Goal: Task Accomplishment & Management: Complete application form

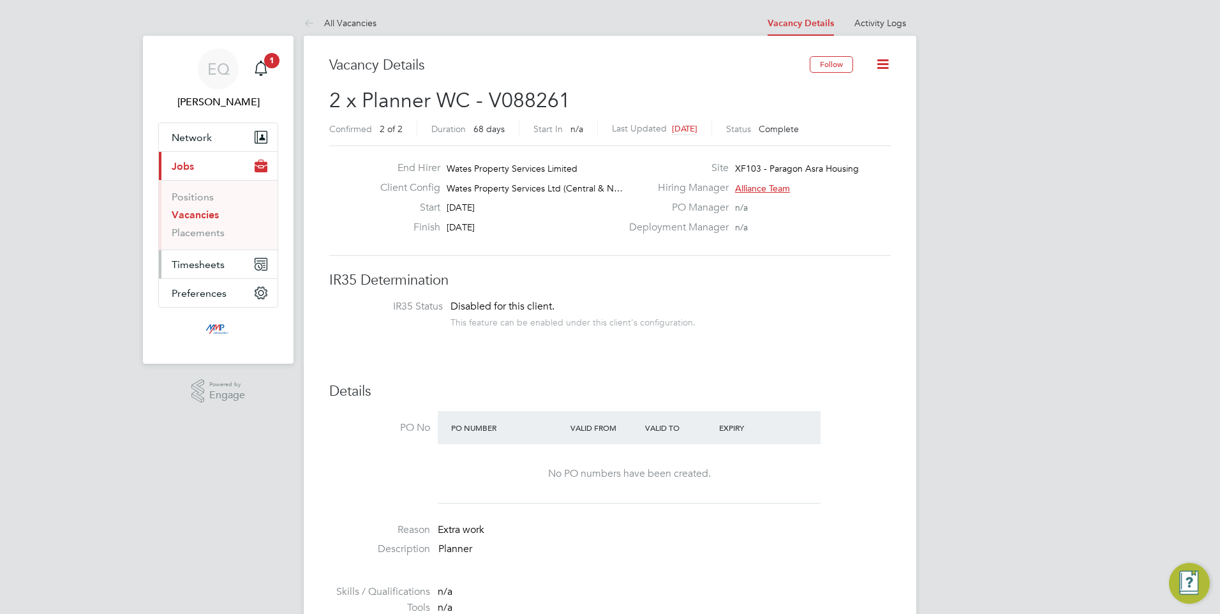
click at [197, 269] on span "Timesheets" at bounding box center [198, 264] width 53 height 12
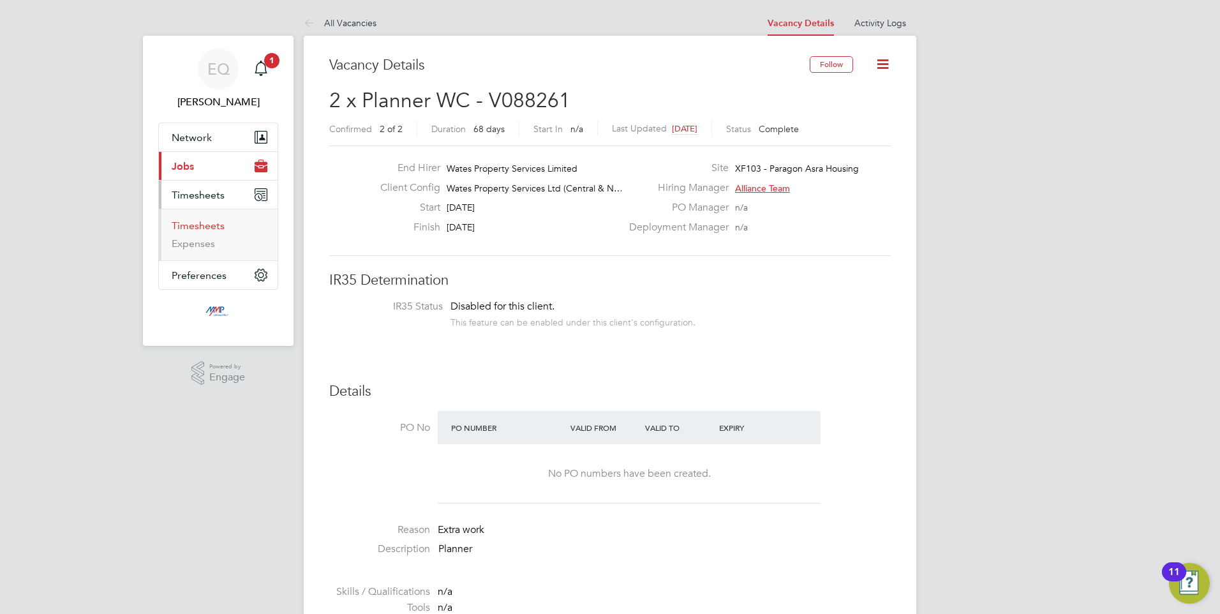
click at [202, 226] on link "Timesheets" at bounding box center [198, 225] width 53 height 12
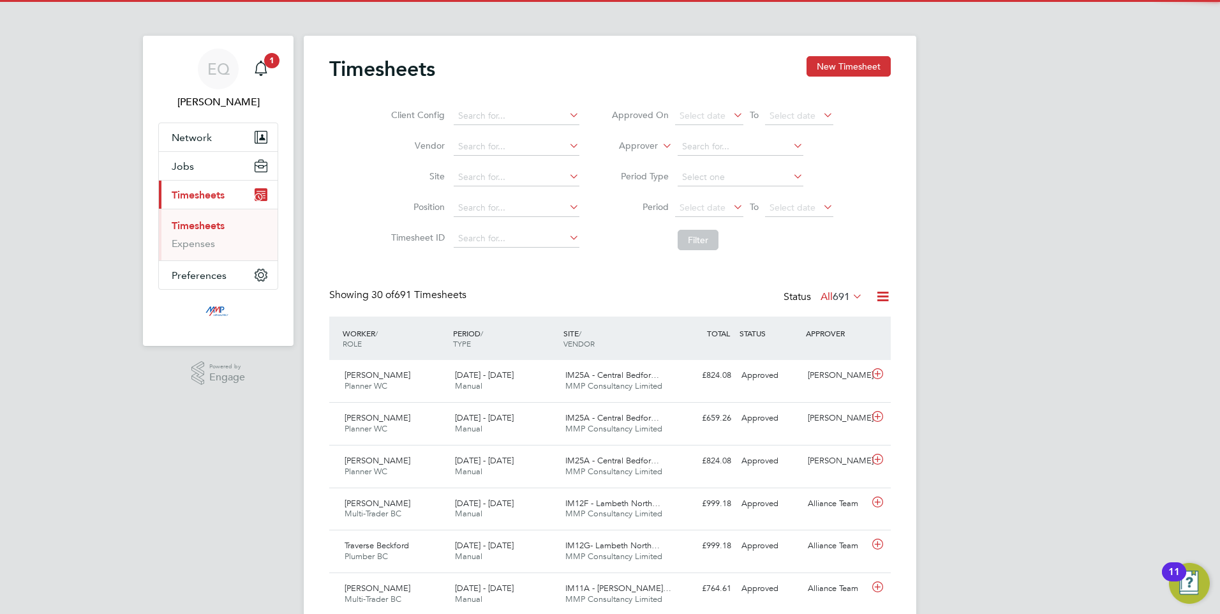
scroll to position [33, 111]
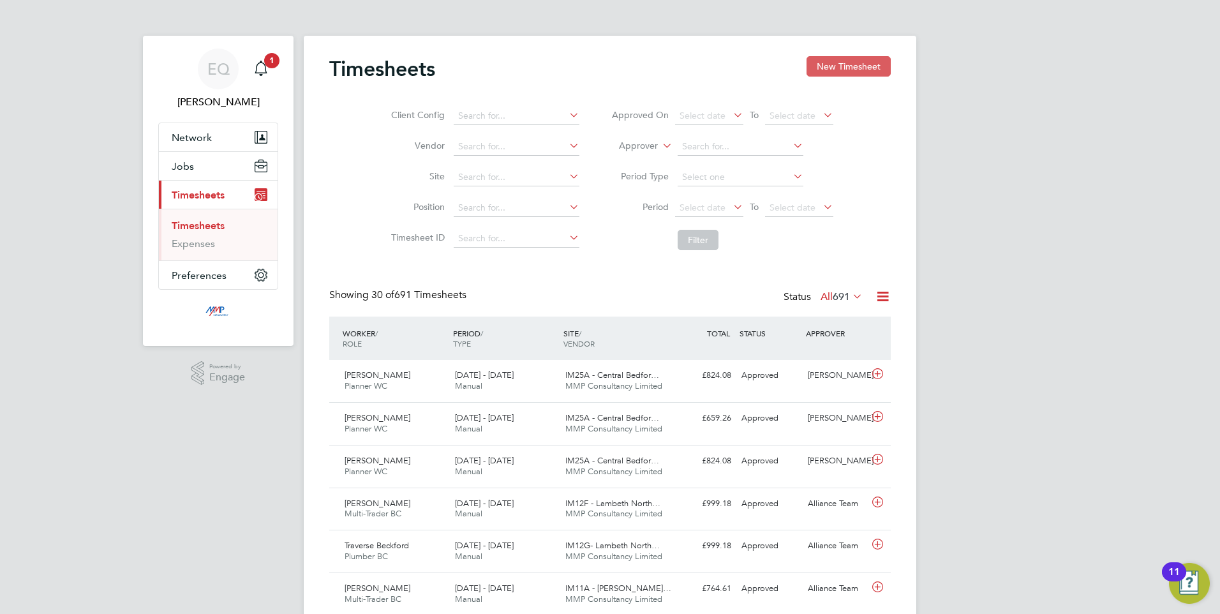
click at [826, 70] on button "New Timesheet" at bounding box center [848, 66] width 84 height 20
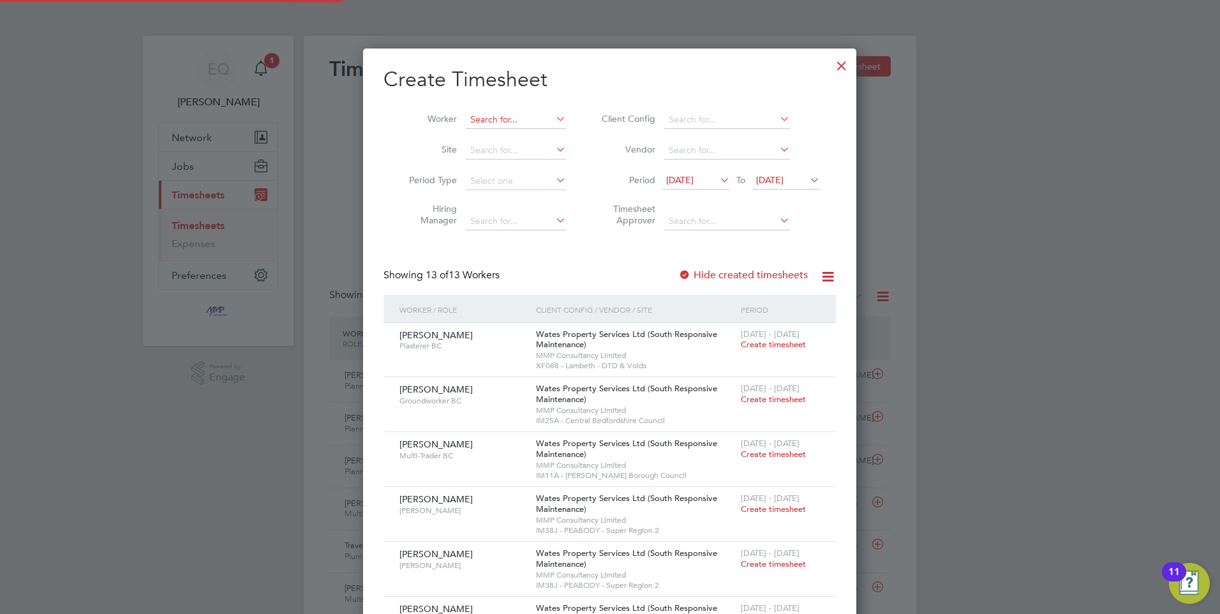
click at [503, 111] on input at bounding box center [516, 120] width 100 height 18
click at [498, 132] on b "Sikandar" at bounding box center [507, 136] width 74 height 11
type input "[PERSON_NAME]"
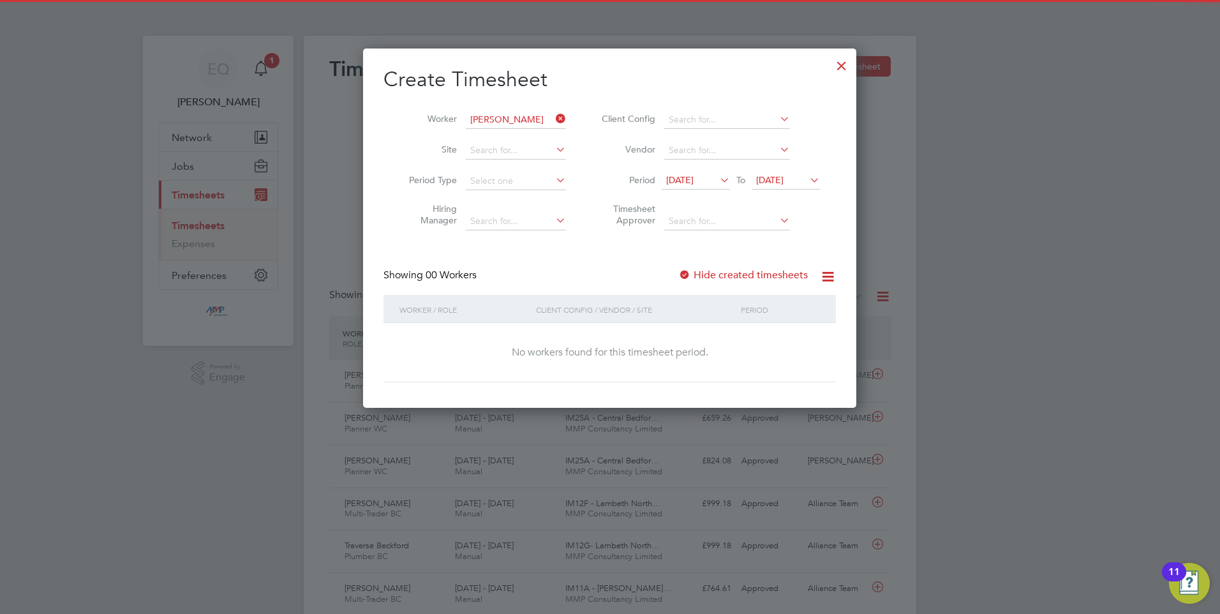
click at [688, 181] on span "28 Jul 2025" at bounding box center [679, 179] width 27 height 11
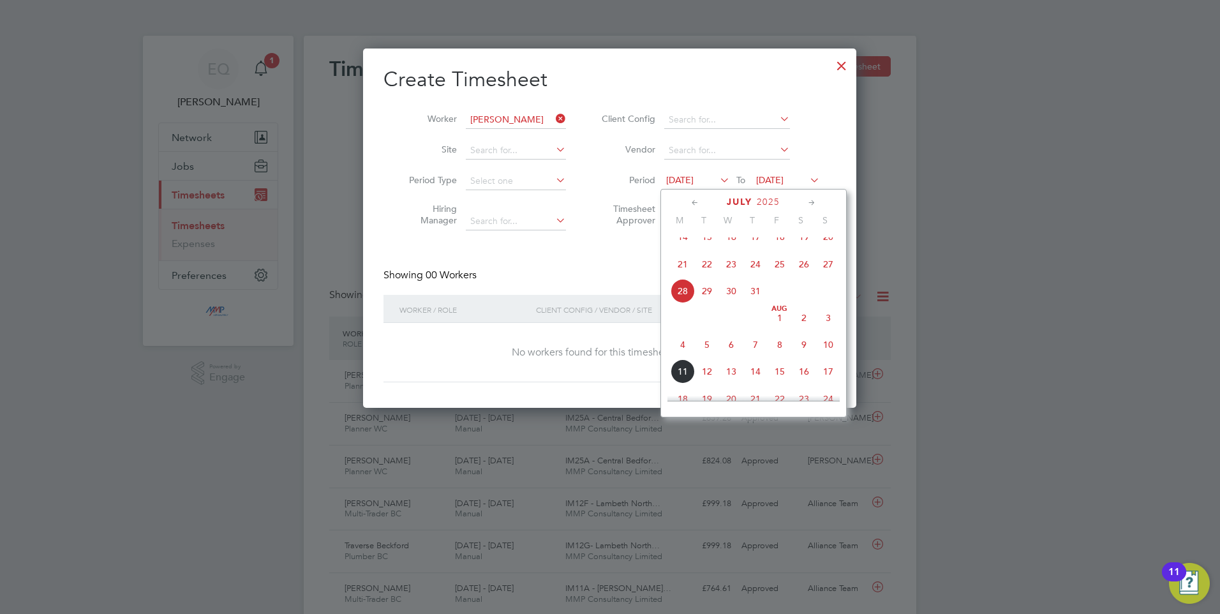
click at [677, 352] on span "4" at bounding box center [682, 344] width 24 height 24
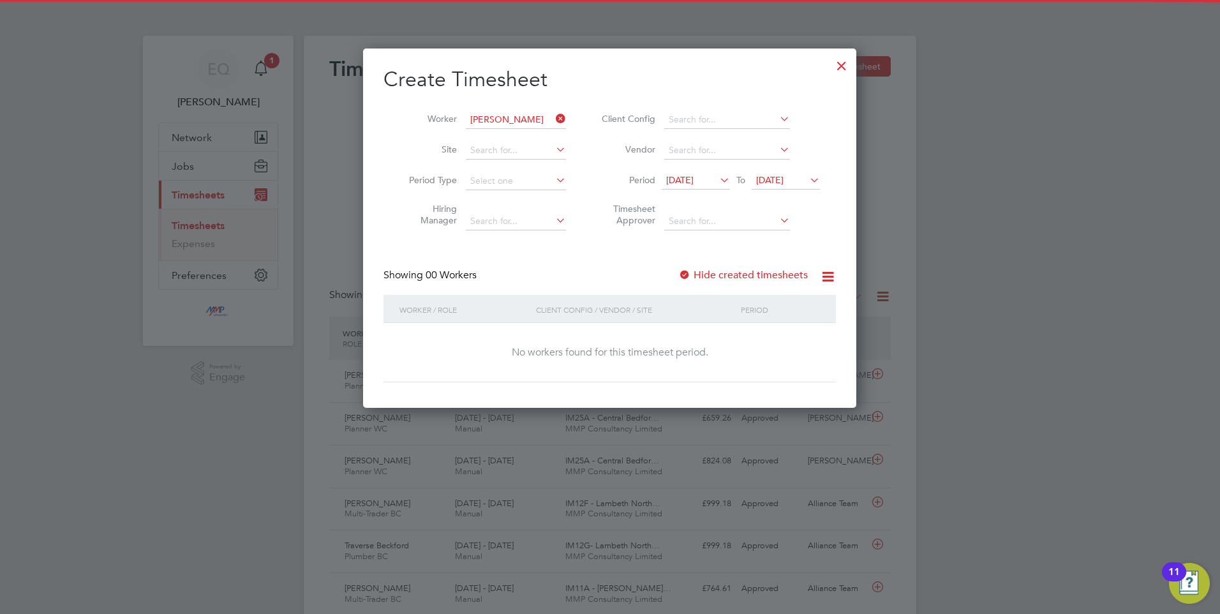
click at [716, 277] on label "Hide created timesheets" at bounding box center [743, 275] width 130 height 13
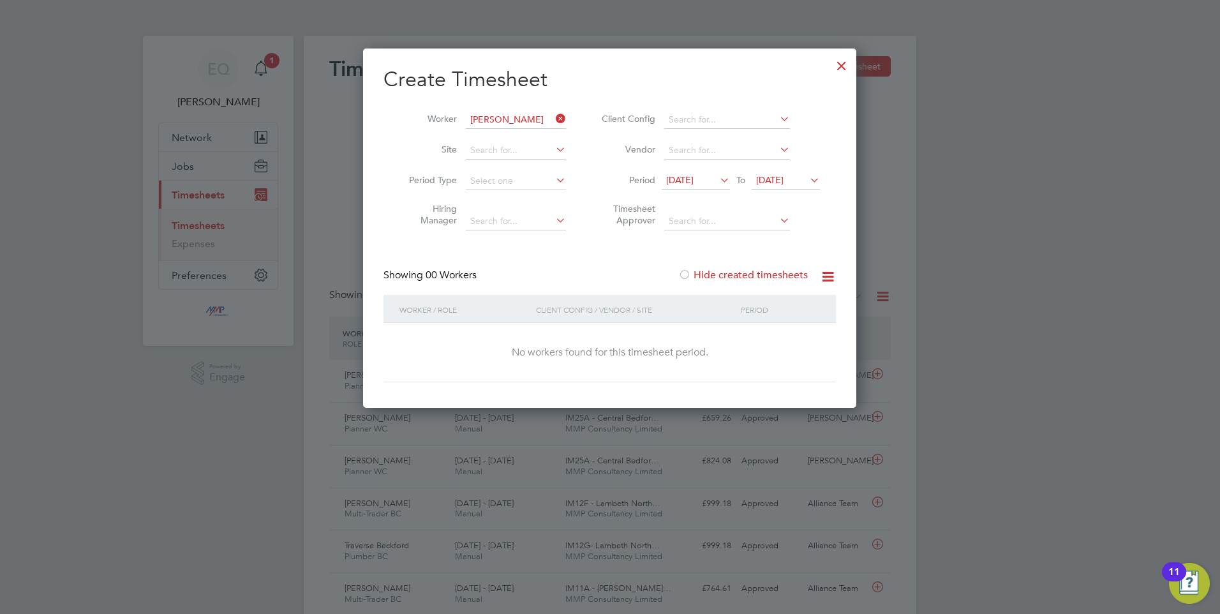
click at [776, 180] on span "04 Aug 2025" at bounding box center [769, 179] width 27 height 11
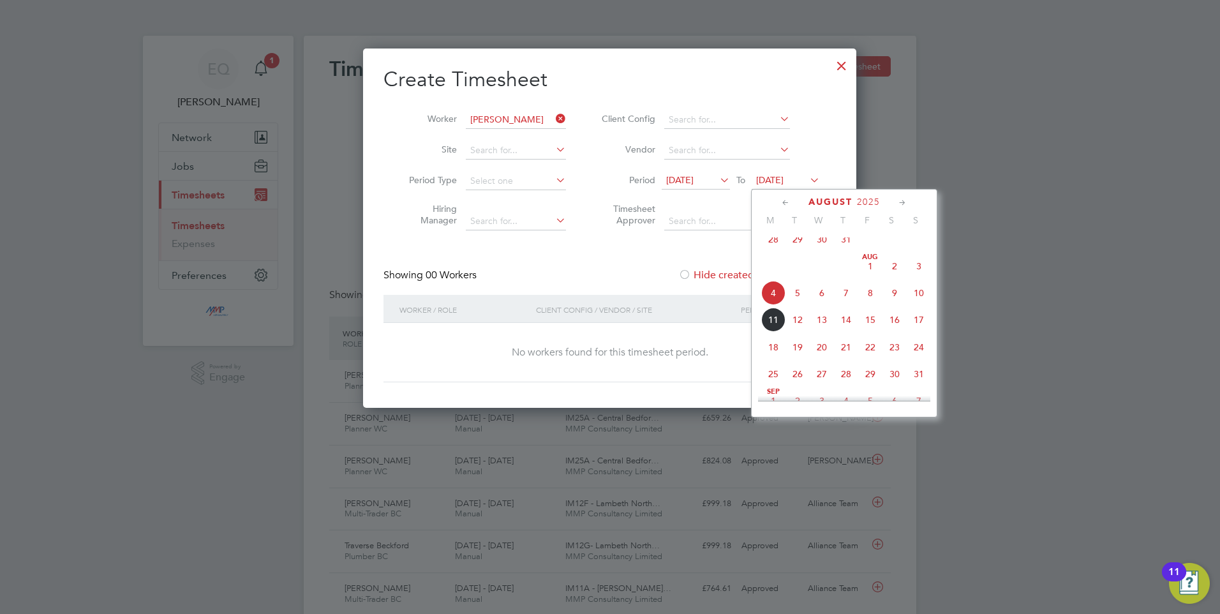
click at [918, 305] on span "10" at bounding box center [919, 293] width 24 height 24
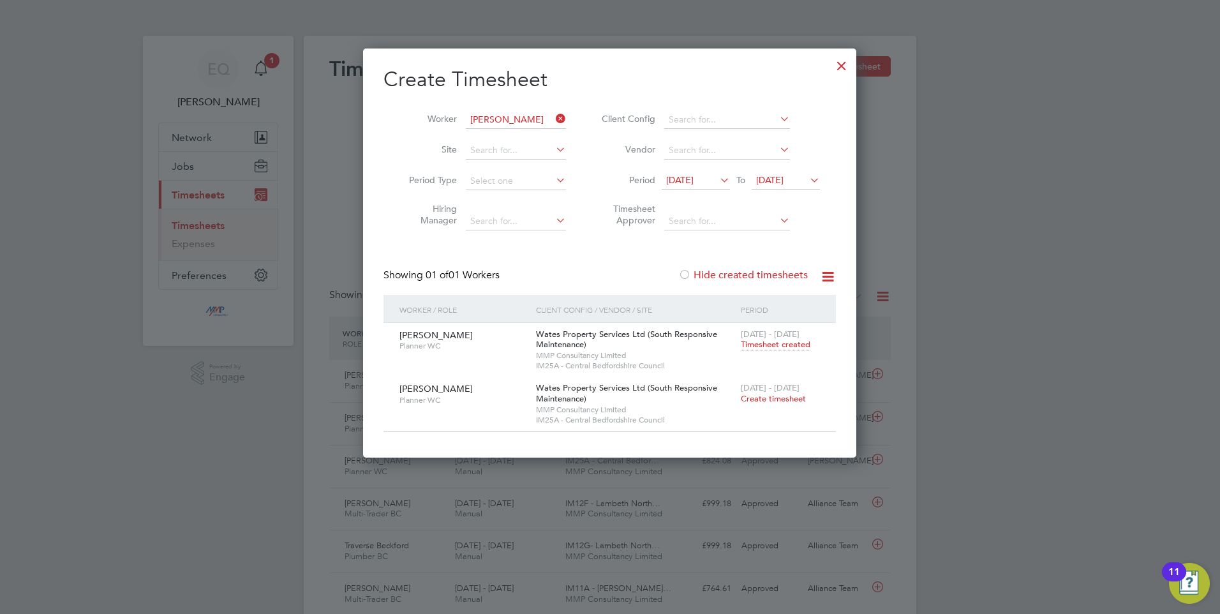
click at [769, 345] on span "Timesheet created" at bounding box center [776, 344] width 70 height 11
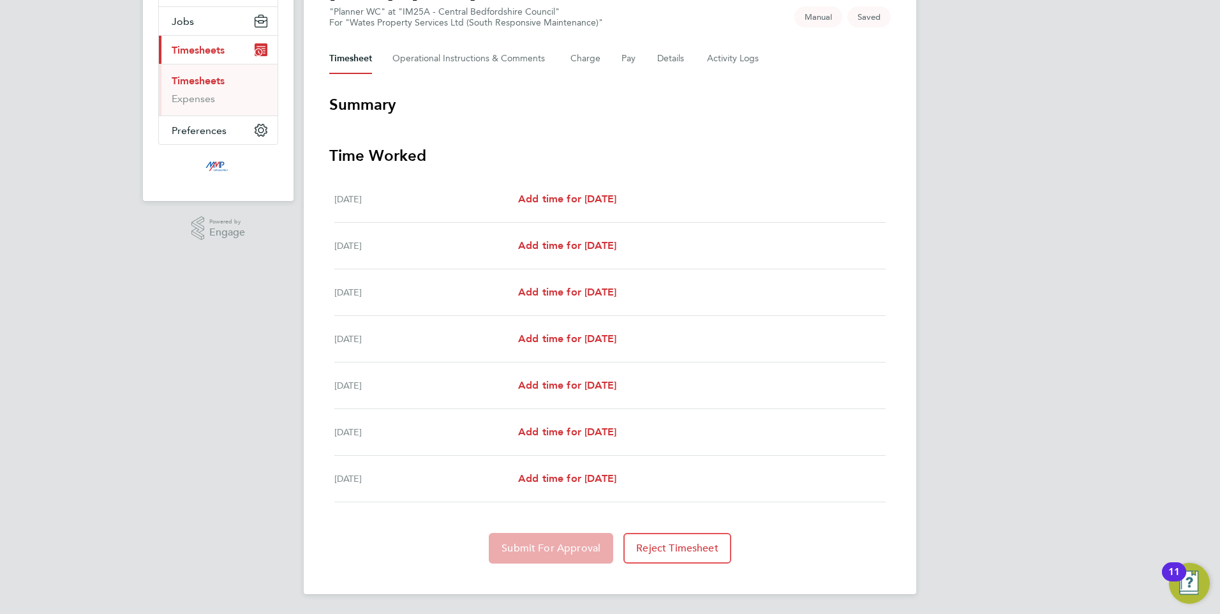
scroll to position [145, 0]
drag, startPoint x: 720, startPoint y: 515, endPoint x: 589, endPoint y: 176, distance: 363.7
click at [589, 176] on section "Time Worked Sat 02 Aug Add time for Sat 02 Aug Add time for Sat 02 Aug Sun 03 A…" at bounding box center [609, 354] width 561 height 418
drag, startPoint x: 589, startPoint y: 176, endPoint x: 952, endPoint y: 244, distance: 368.7
click at [952, 244] on div "EQ Eva Quinn Notifications 1 Applications: Network Businesses Sites Workers Con…" at bounding box center [610, 234] width 1220 height 759
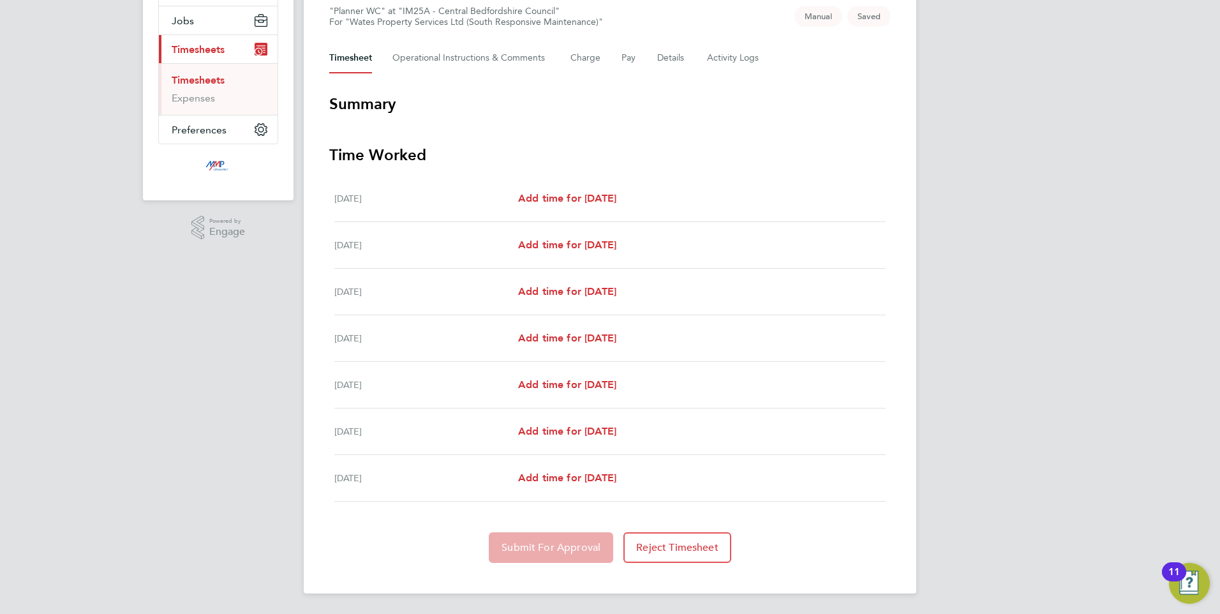
drag, startPoint x: 737, startPoint y: 489, endPoint x: 332, endPoint y: 203, distance: 496.7
click at [332, 203] on ul "Sat 02 Aug Add time for Sat 02 Aug Add time for Sat 02 Aug Sun 03 Aug Add time …" at bounding box center [609, 338] width 561 height 326
click at [1082, 292] on div "EQ Eva Quinn Notifications 1 Applications: Network Businesses Sites Workers Con…" at bounding box center [610, 234] width 1220 height 759
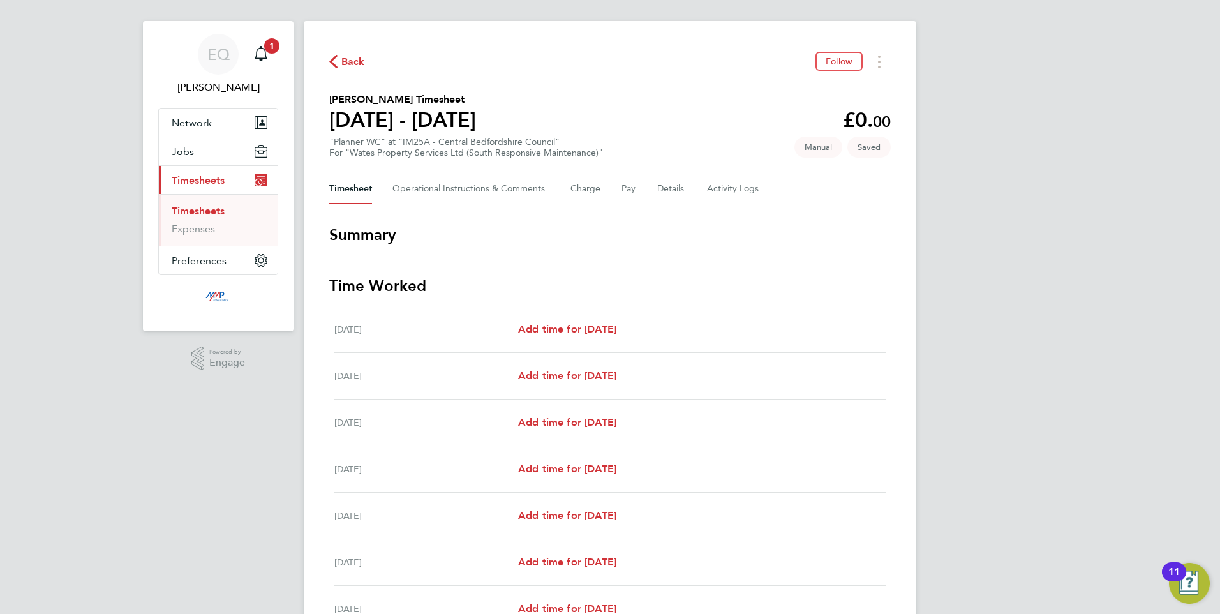
scroll to position [0, 0]
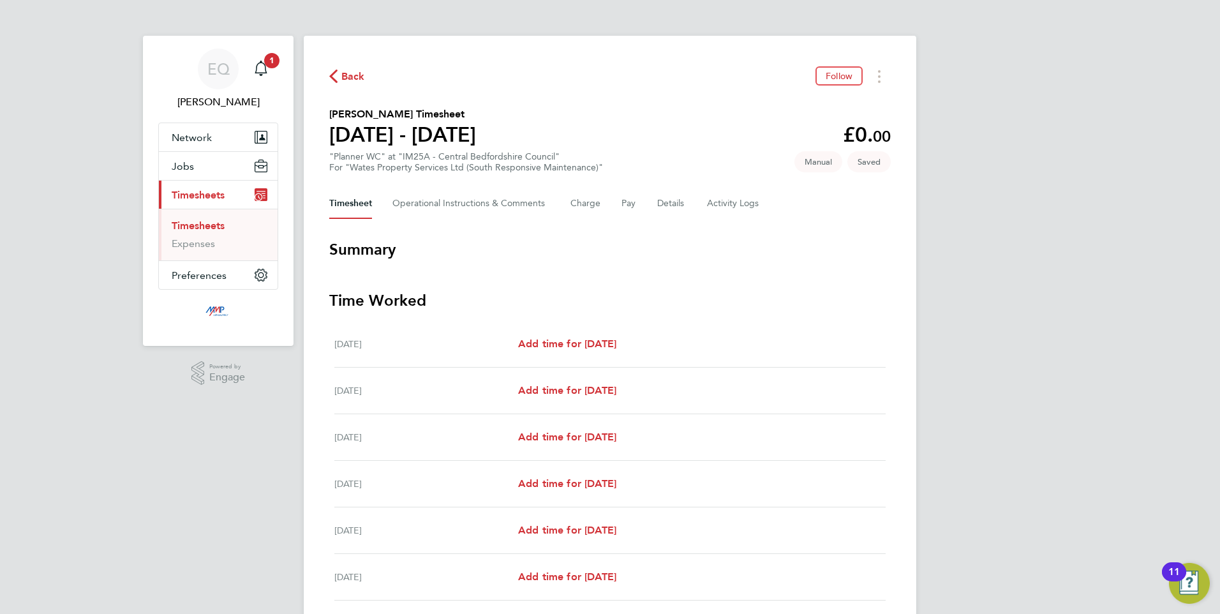
click at [198, 201] on button "Current page: Timesheets" at bounding box center [218, 195] width 119 height 28
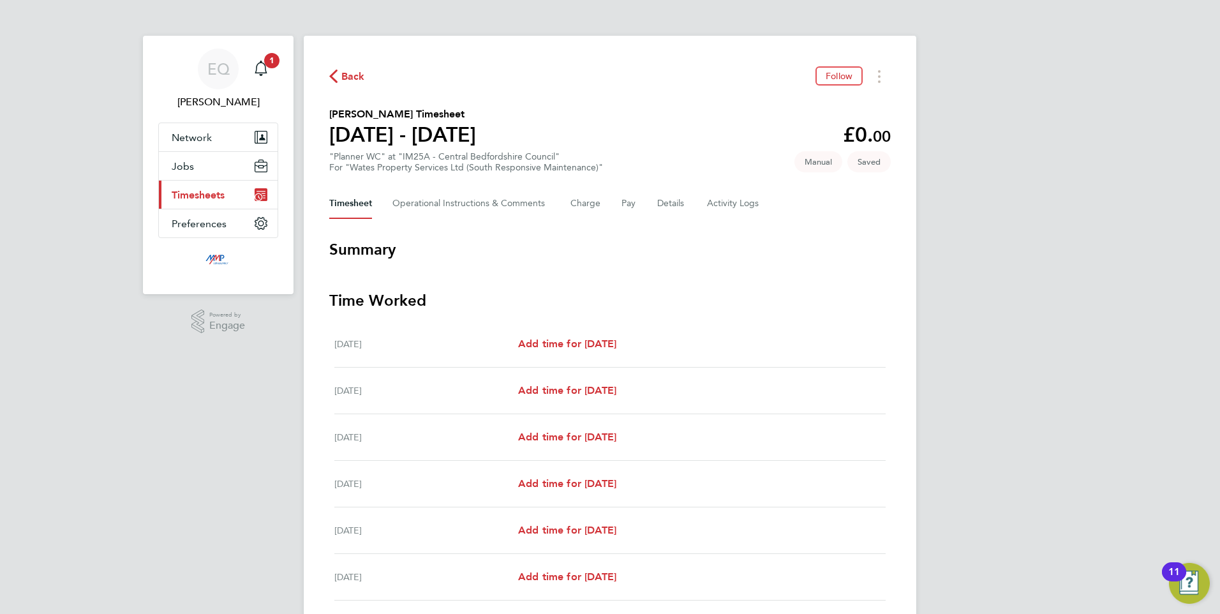
click at [196, 202] on button "Current page: Timesheets" at bounding box center [218, 195] width 119 height 28
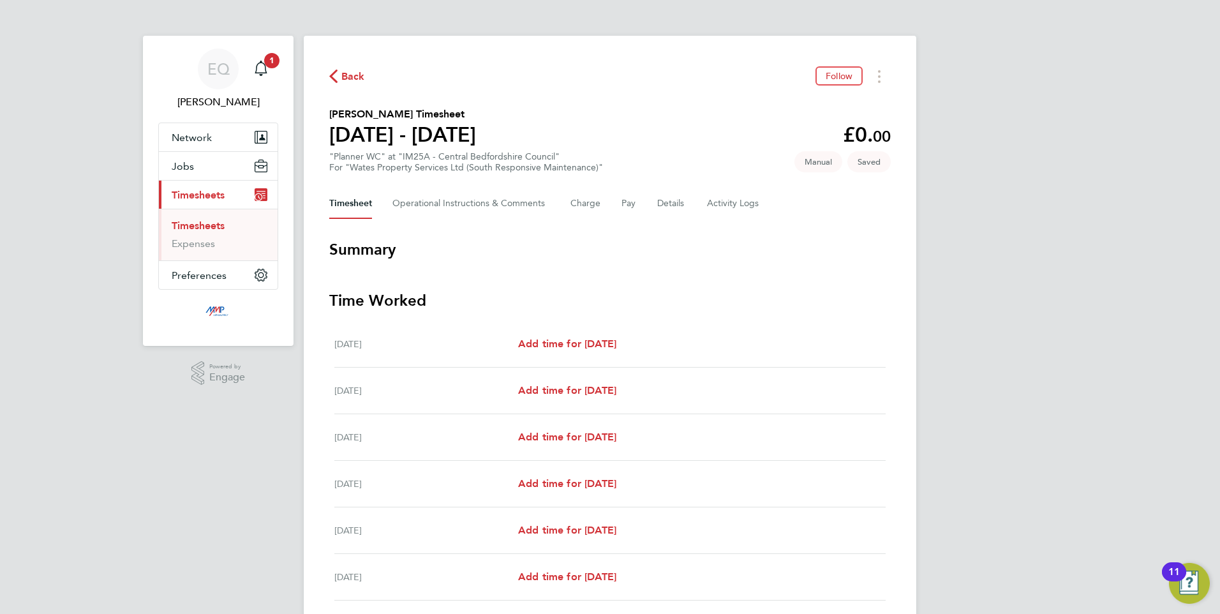
click at [193, 221] on ul "Timesheets Expenses" at bounding box center [218, 235] width 119 height 52
click at [193, 222] on link "Timesheets" at bounding box center [198, 225] width 53 height 12
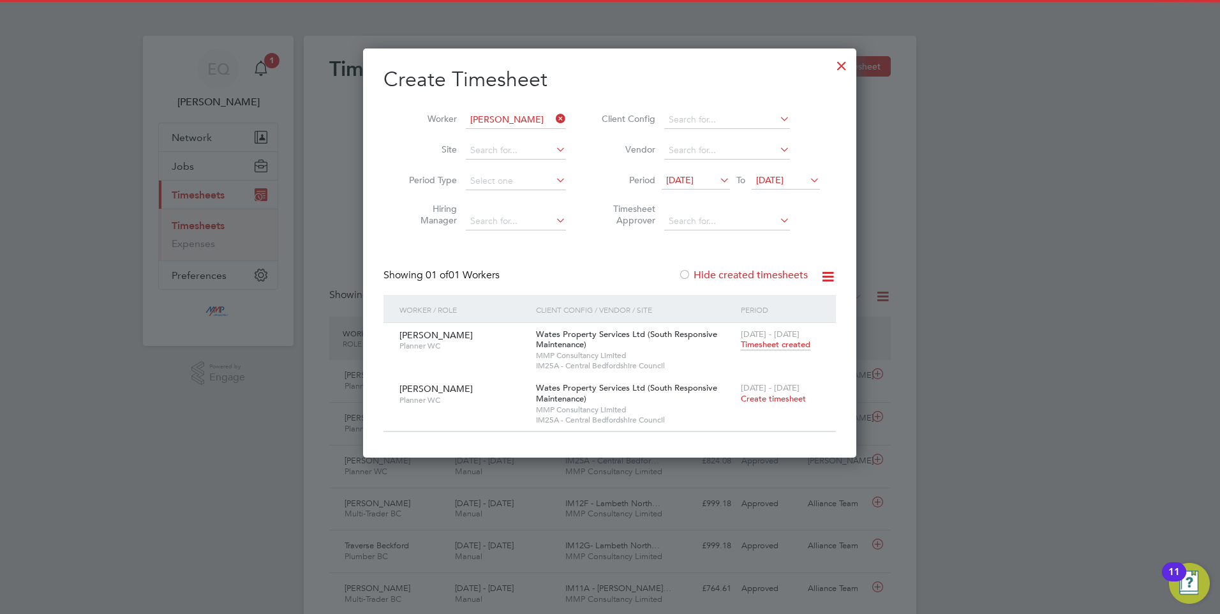
scroll to position [33, 111]
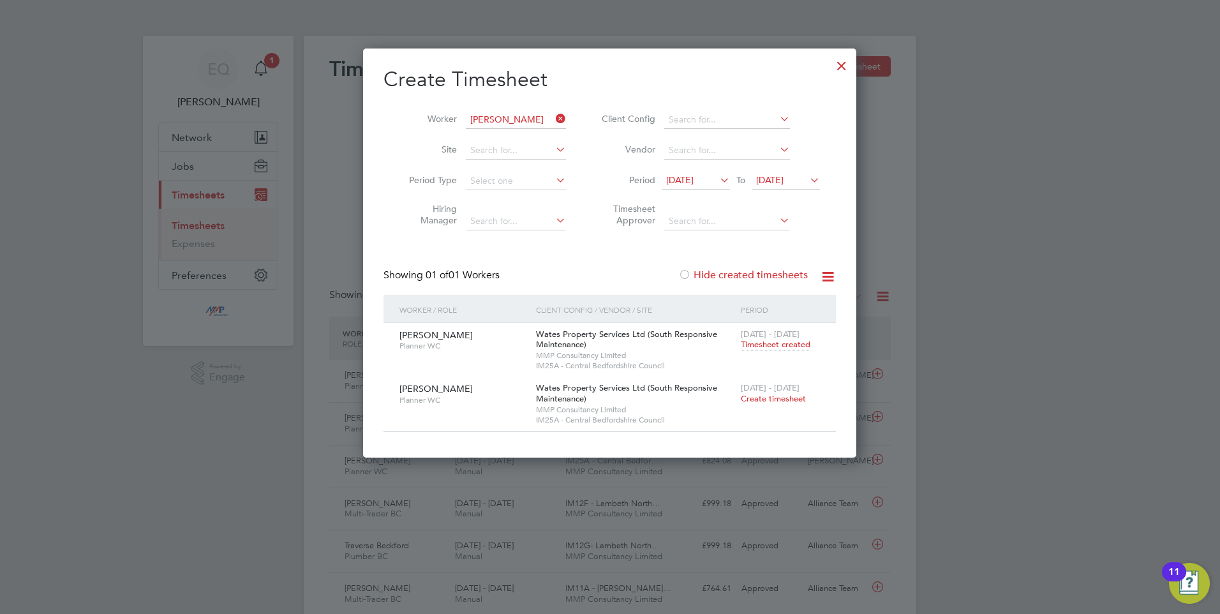
click at [844, 66] on div at bounding box center [841, 62] width 23 height 23
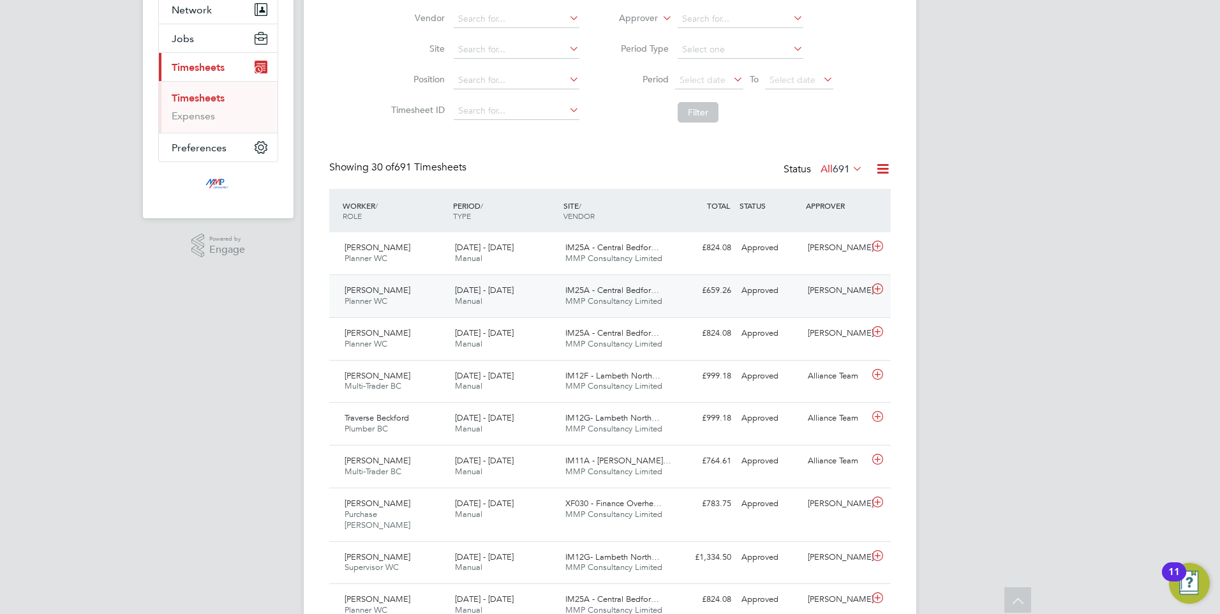
click at [504, 299] on div "19 - 25 Jul 2025 Manual" at bounding box center [505, 296] width 110 height 32
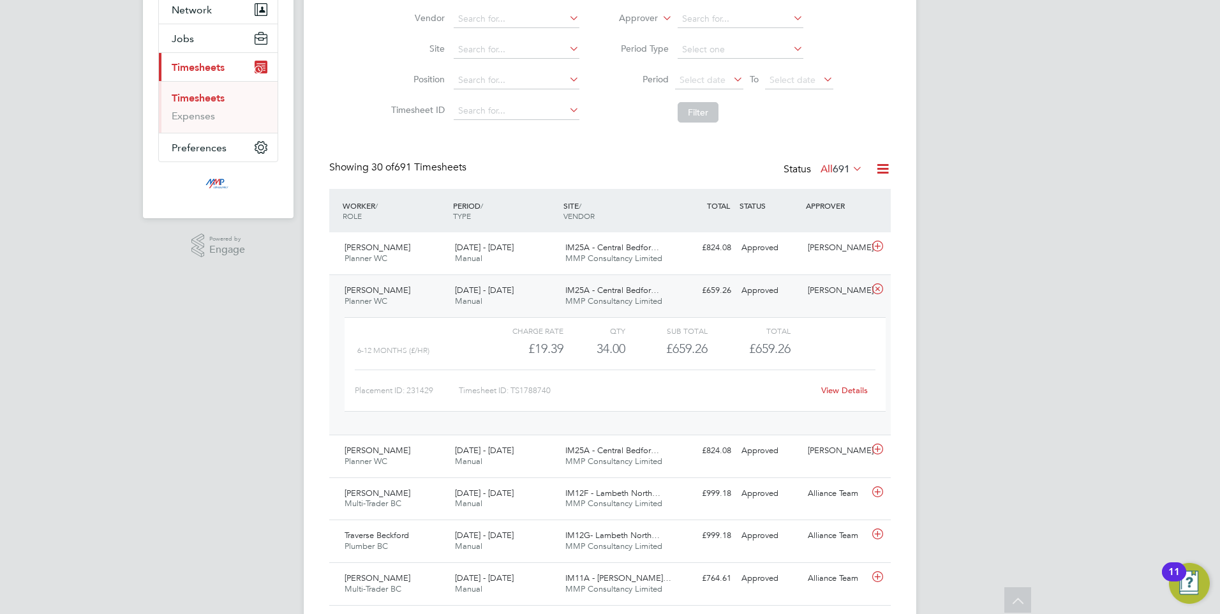
click at [833, 391] on link "View Details" at bounding box center [844, 390] width 47 height 11
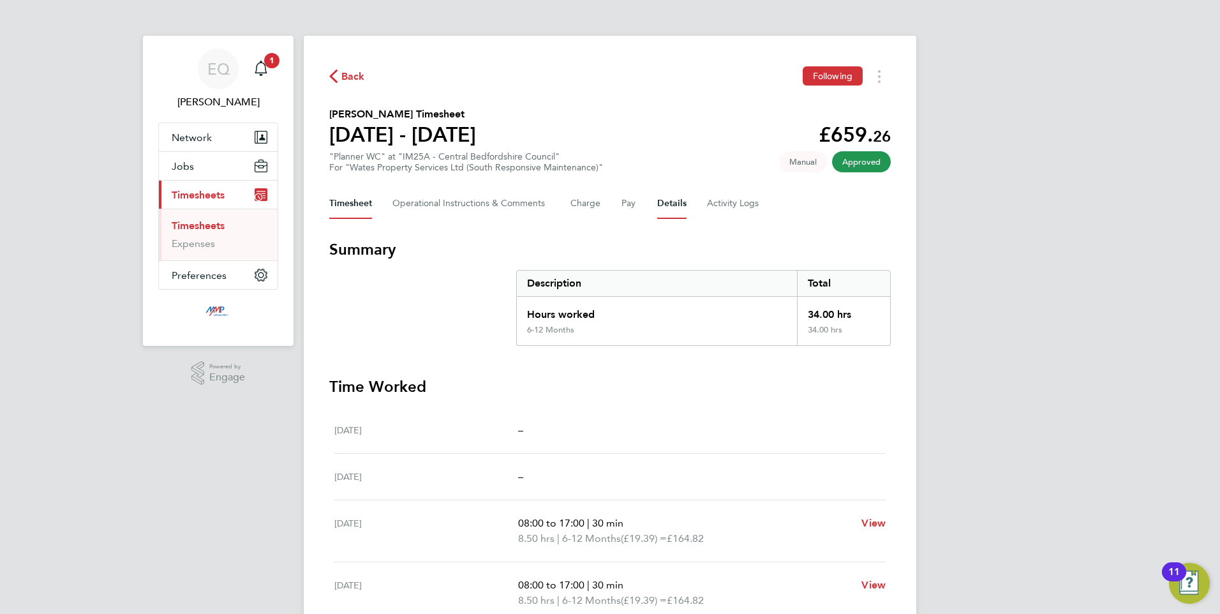
click at [684, 205] on button "Details" at bounding box center [671, 203] width 29 height 31
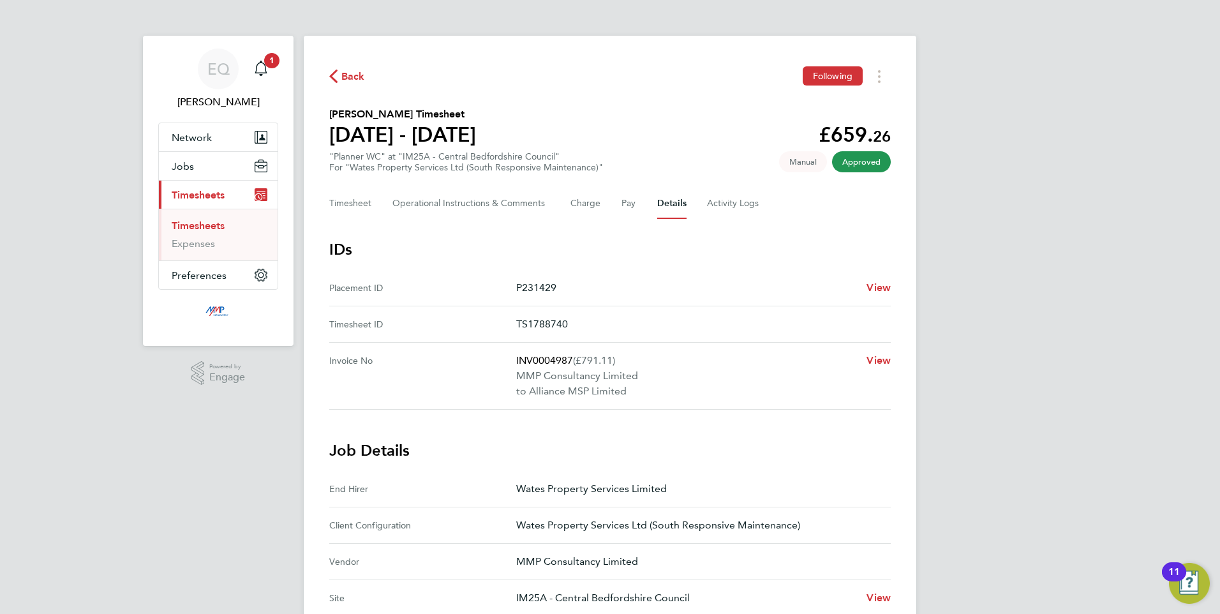
drag, startPoint x: 690, startPoint y: 188, endPoint x: 720, endPoint y: 218, distance: 42.4
click at [690, 189] on div "Timesheet Operational Instructions & Comments Charge Pay Details Activity Logs" at bounding box center [609, 203] width 561 height 31
click at [720, 218] on Logs-tab "Activity Logs" at bounding box center [734, 203] width 54 height 31
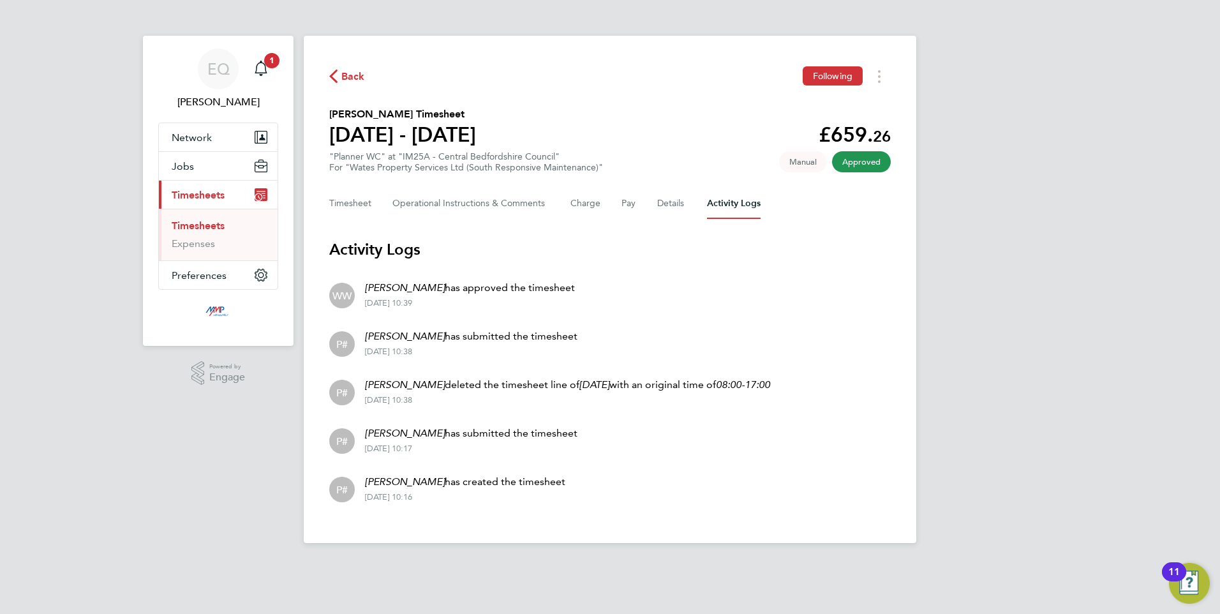
drag, startPoint x: 707, startPoint y: 488, endPoint x: 427, endPoint y: 297, distance: 338.3
click at [427, 297] on ul "WW [PERSON_NAME] has approved the timesheet [DATE] 10:39 P# [PERSON_NAME] has s…" at bounding box center [609, 391] width 561 height 242
drag, startPoint x: 427, startPoint y: 297, endPoint x: 653, endPoint y: 323, distance: 227.3
click at [653, 322] on li "P# [PERSON_NAME] has submitted the timesheet [DATE] 10:38" at bounding box center [609, 342] width 561 height 48
drag, startPoint x: 628, startPoint y: 505, endPoint x: 619, endPoint y: 489, distance: 18.6
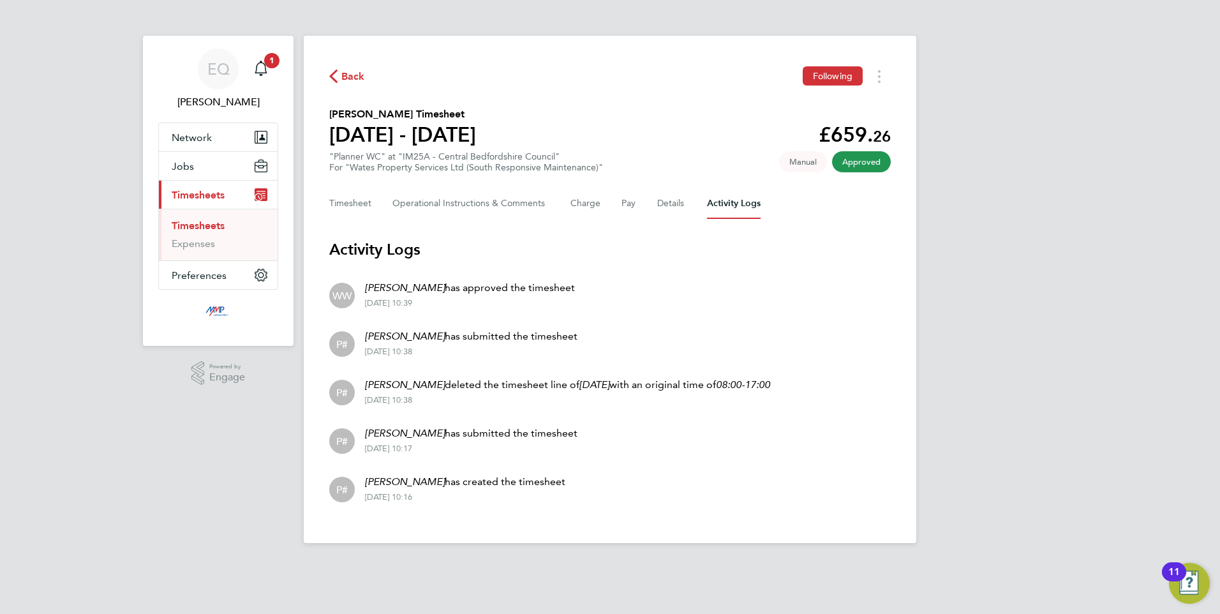
click at [619, 489] on li "P# [PERSON_NAME] has created the timesheet [DATE] 10:16" at bounding box center [609, 488] width 561 height 48
click at [346, 77] on span "Back" at bounding box center [353, 76] width 24 height 15
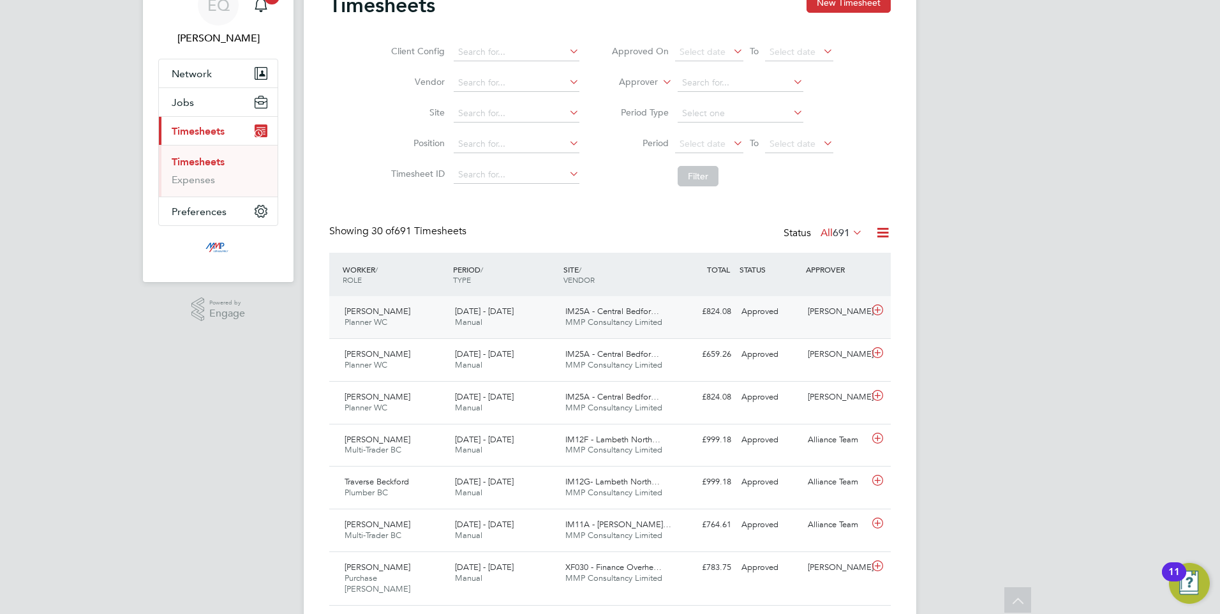
click at [540, 313] on div "[DATE] - [DATE] Manual" at bounding box center [505, 317] width 110 height 32
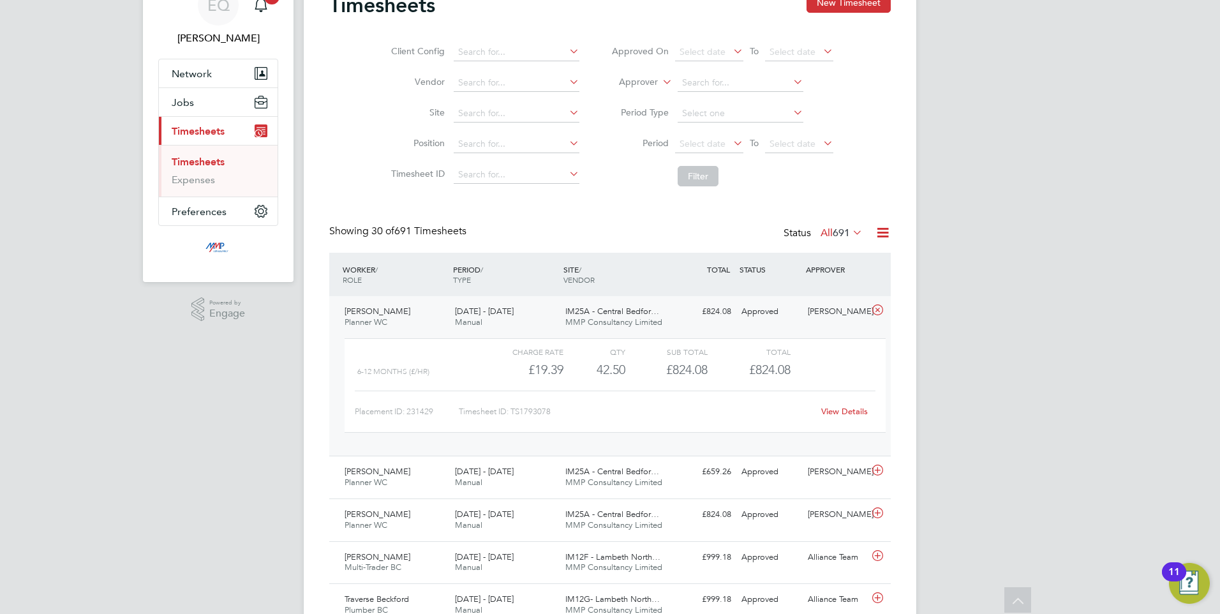
click at [852, 411] on link "View Details" at bounding box center [844, 411] width 47 height 11
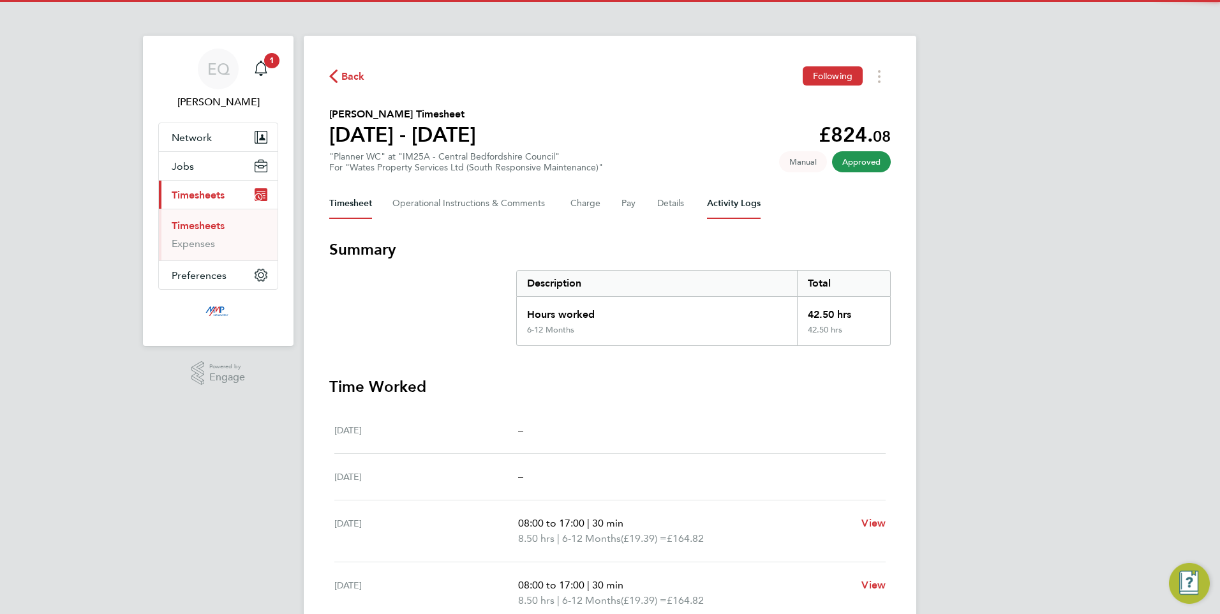
click at [746, 201] on Logs-tab "Activity Logs" at bounding box center [734, 203] width 54 height 31
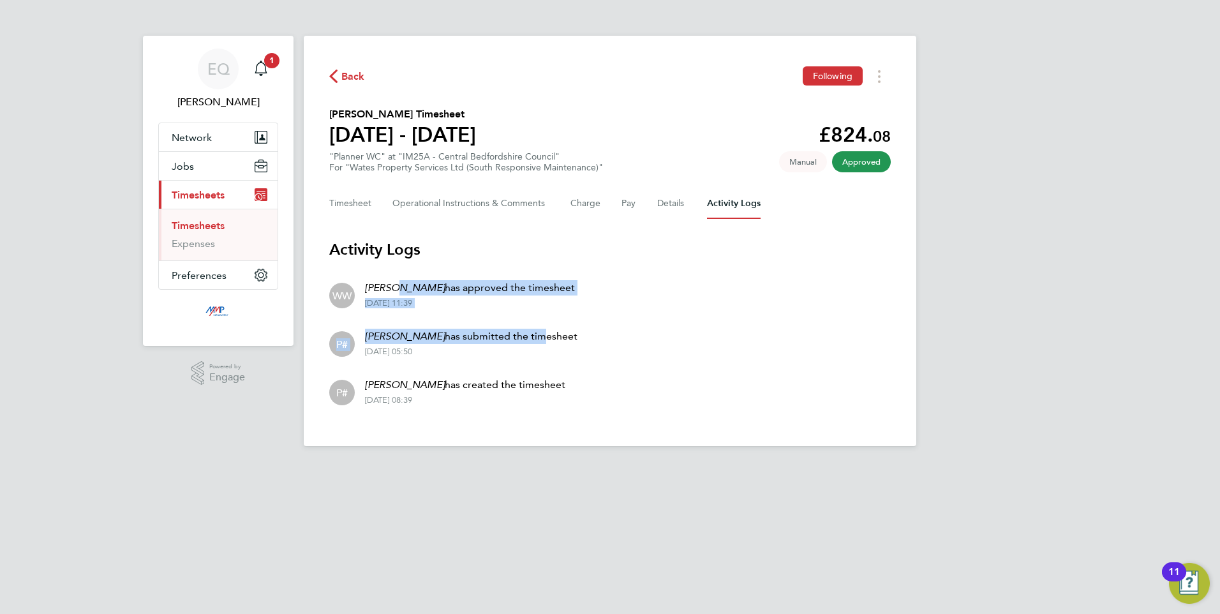
drag, startPoint x: 400, startPoint y: 284, endPoint x: 549, endPoint y: 337, distance: 157.8
click at [549, 337] on ul "WW Wendy Wilson has approved the timesheet 07 Aug 2025 - 11:39 P# Sikandar Mahm…" at bounding box center [609, 342] width 561 height 145
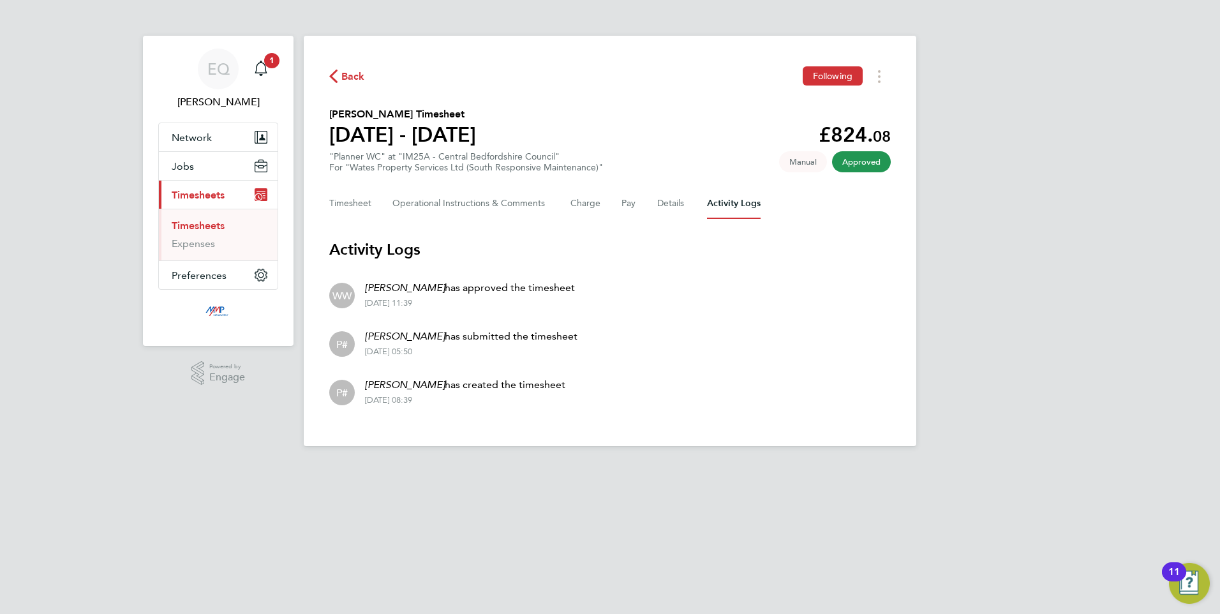
drag, startPoint x: 549, startPoint y: 337, endPoint x: 571, endPoint y: 402, distance: 68.8
click at [565, 402] on div "01 Aug 2025 - 08:39" at bounding box center [465, 400] width 200 height 10
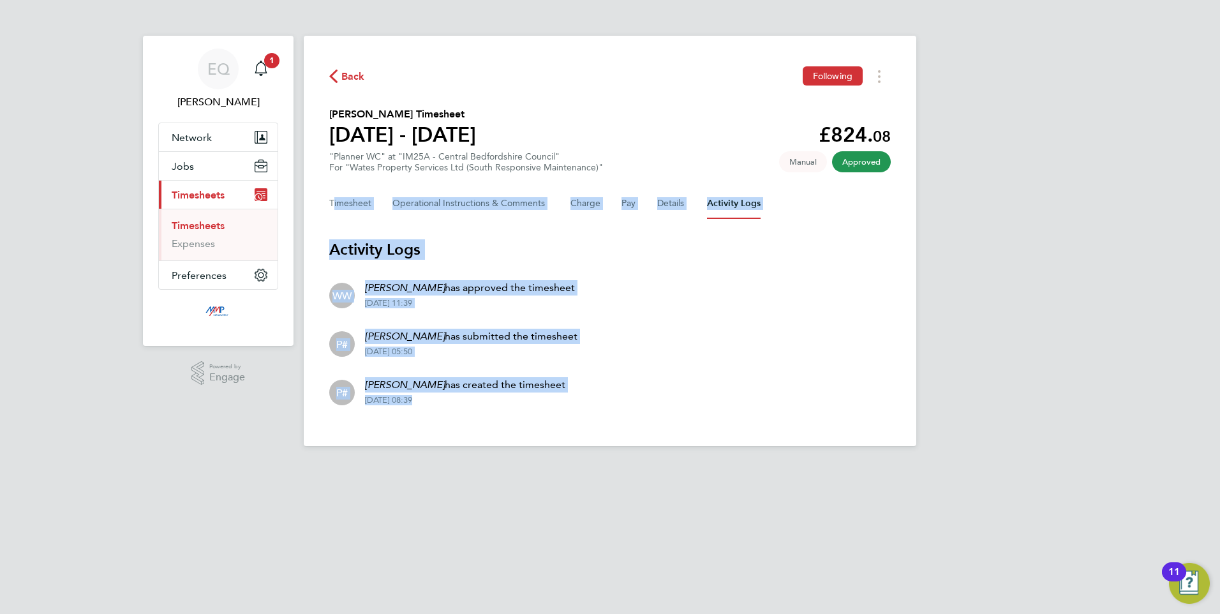
drag, startPoint x: 571, startPoint y: 402, endPoint x: 294, endPoint y: 207, distance: 338.8
click at [294, 207] on div "EQ Eva Quinn Notifications 1 Applications: Network Businesses Sites Workers Con…" at bounding box center [610, 233] width 1220 height 466
drag, startPoint x: 294, startPoint y: 207, endPoint x: 449, endPoint y: 306, distance: 184.2
click at [449, 306] on div "07 Aug 2025 - 11:39" at bounding box center [470, 303] width 210 height 10
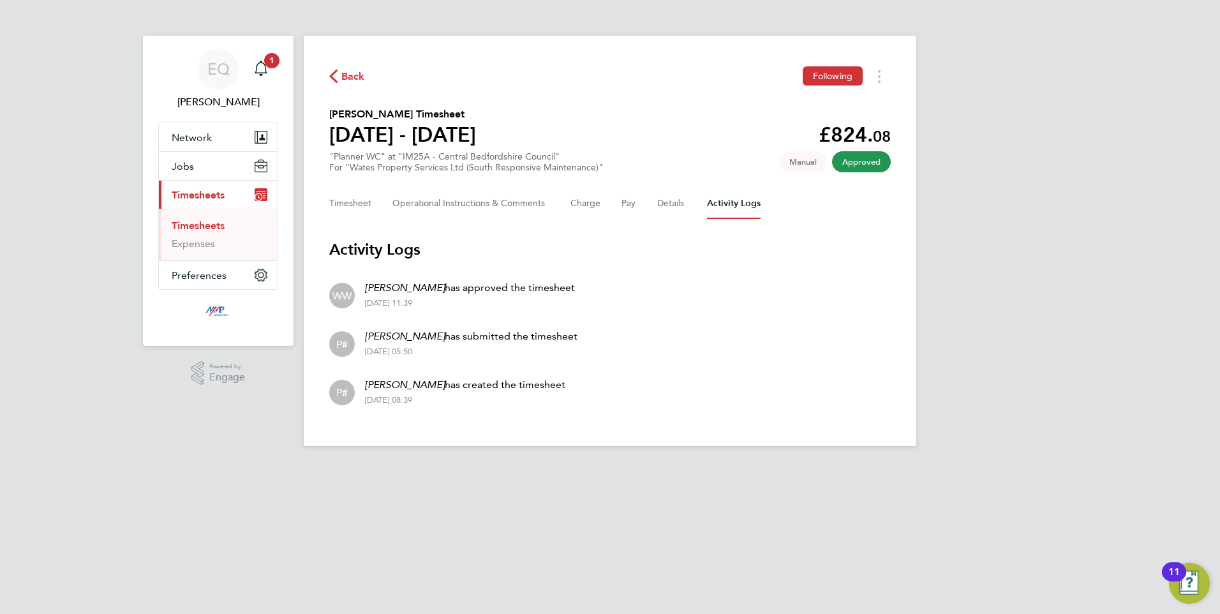
drag, startPoint x: 225, startPoint y: 189, endPoint x: 220, endPoint y: 194, distance: 6.8
click at [224, 190] on span "Timesheets" at bounding box center [198, 195] width 53 height 12
click at [348, 82] on span "Back" at bounding box center [353, 76] width 24 height 15
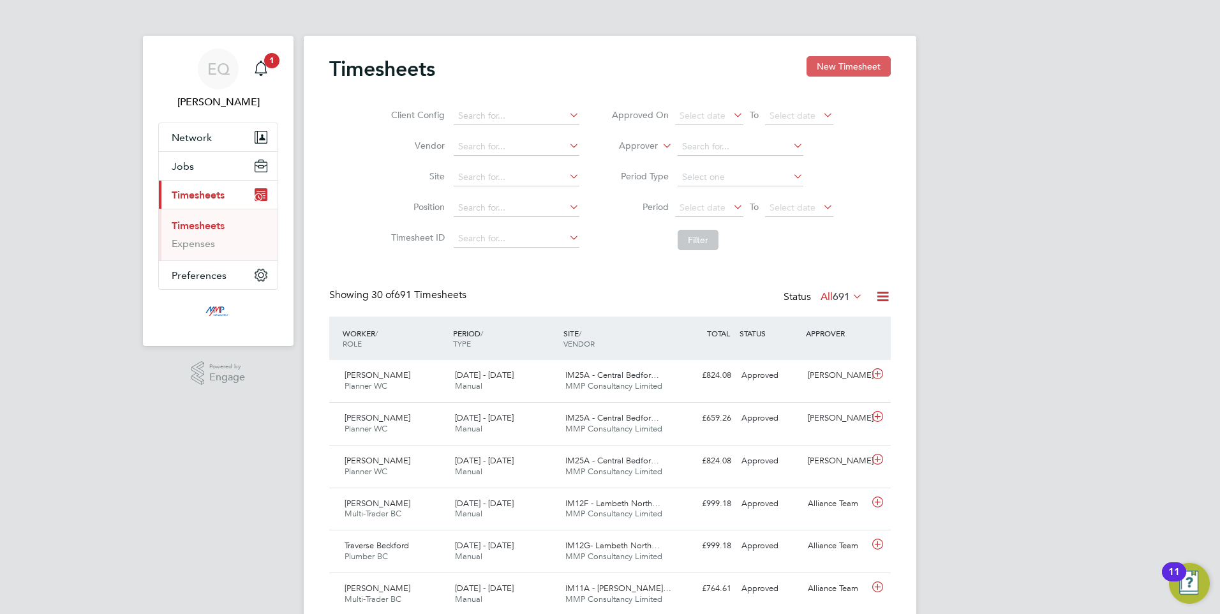
click at [810, 70] on button "New Timesheet" at bounding box center [848, 66] width 84 height 20
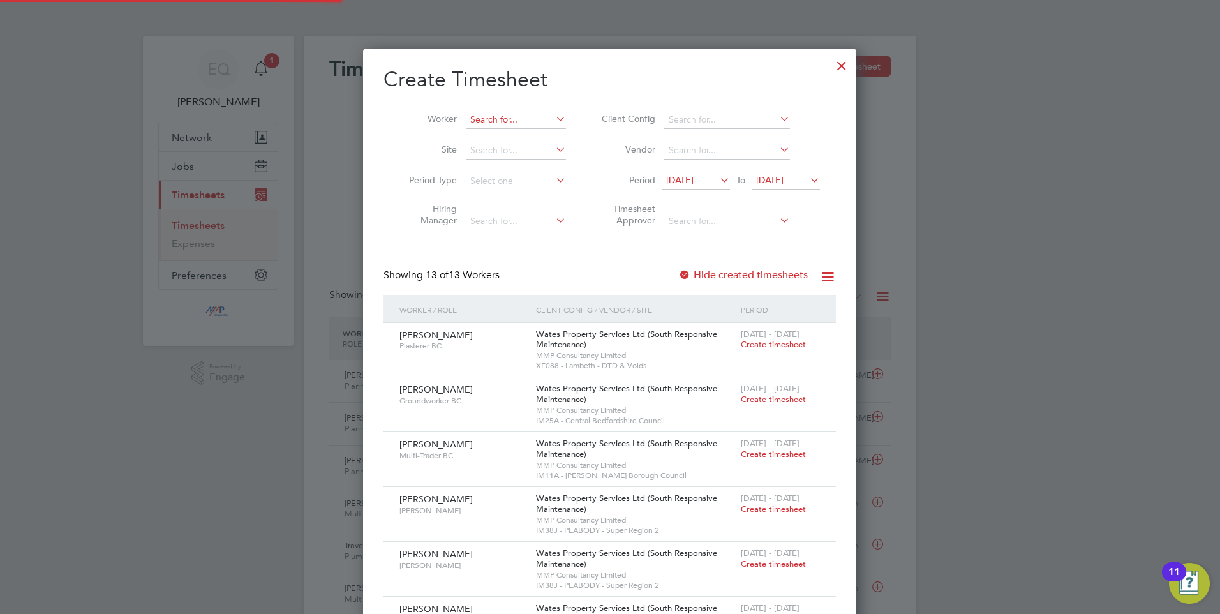
click at [489, 116] on input at bounding box center [516, 120] width 100 height 18
click at [527, 137] on li "Sikandar Mahmood" at bounding box center [528, 136] width 126 height 17
type input "[PERSON_NAME]"
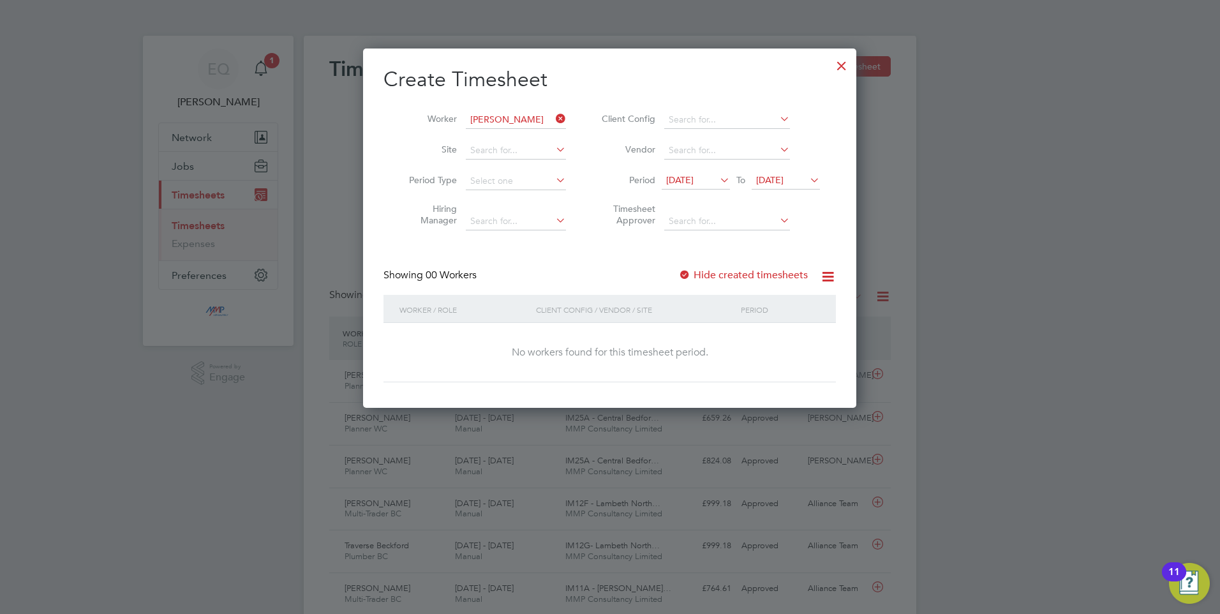
click at [780, 181] on span "04 Aug 2025" at bounding box center [769, 179] width 27 height 11
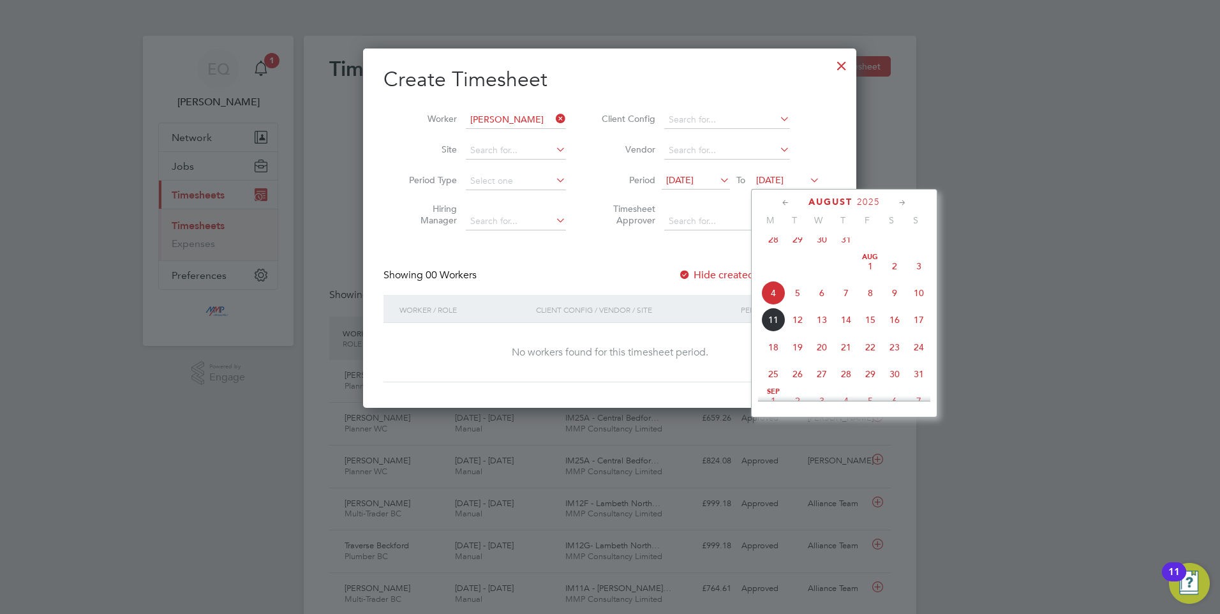
click at [914, 350] on span "24" at bounding box center [919, 347] width 24 height 24
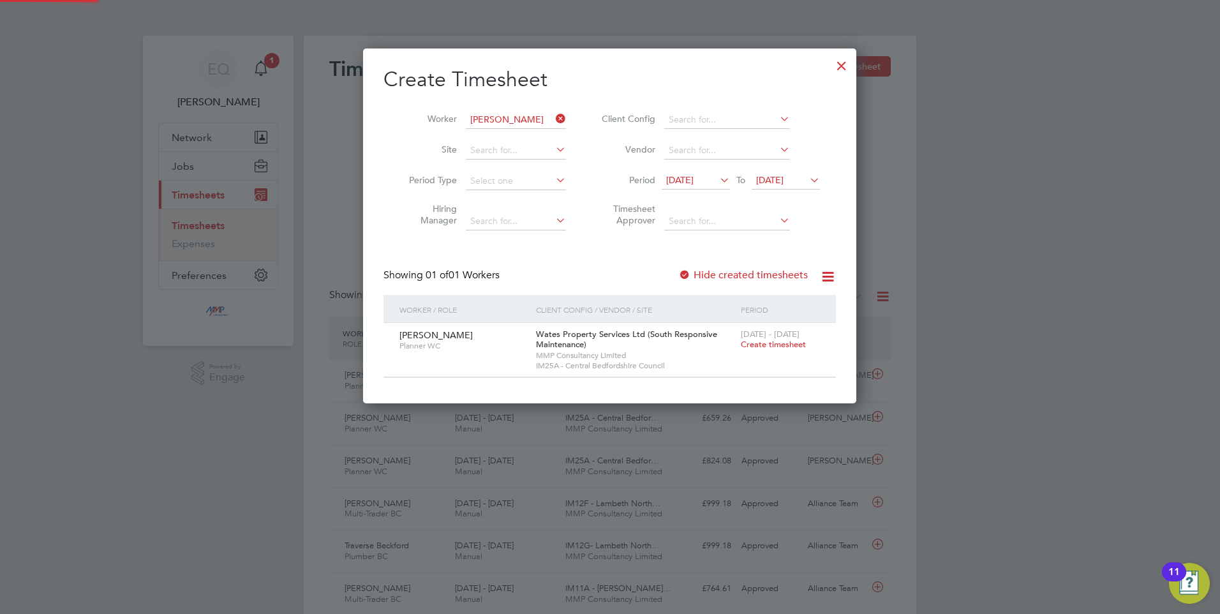
click at [730, 274] on label "Hide created timesheets" at bounding box center [743, 275] width 130 height 13
click at [695, 172] on span "28 Jul 2025" at bounding box center [696, 180] width 68 height 17
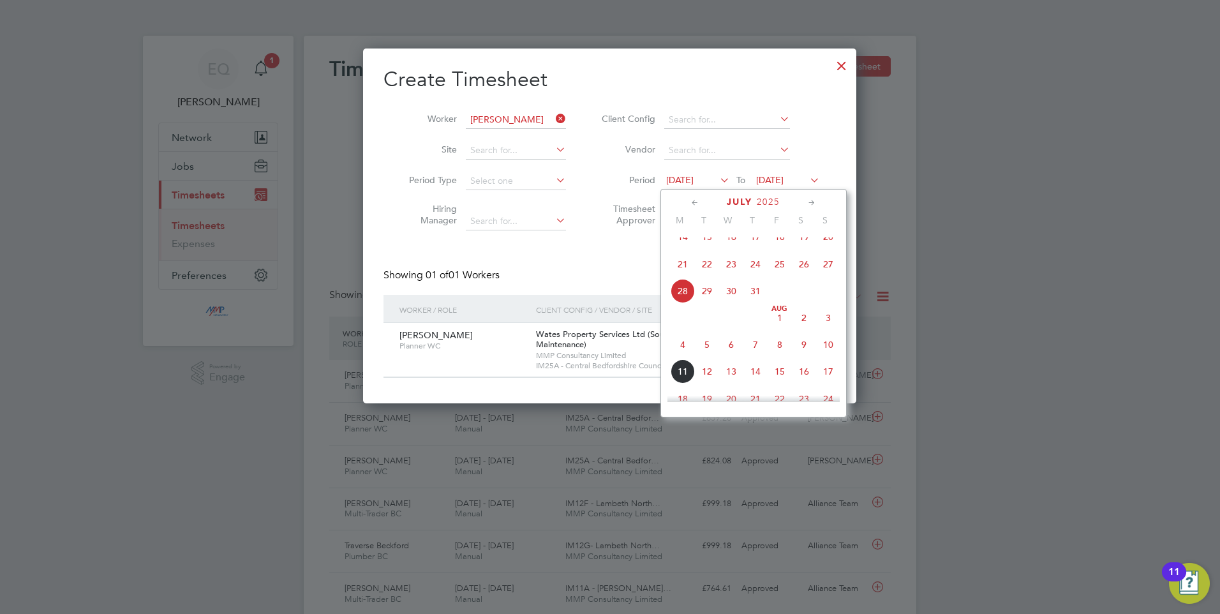
click at [744, 265] on span "24" at bounding box center [755, 264] width 24 height 24
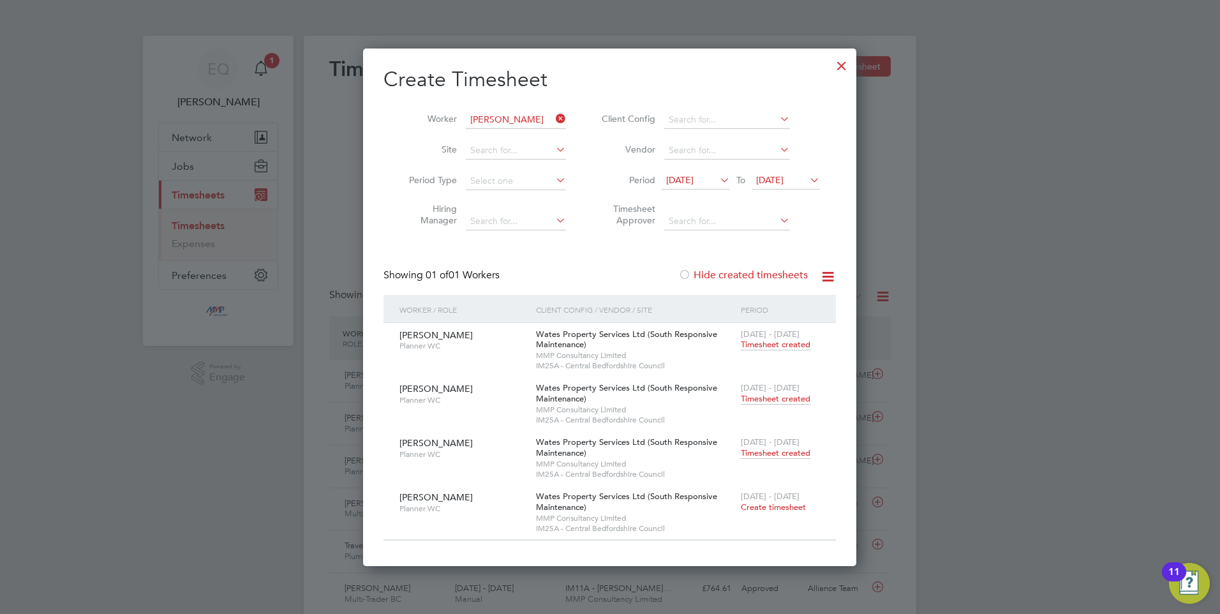
click at [773, 456] on span "Timesheet created" at bounding box center [776, 452] width 70 height 11
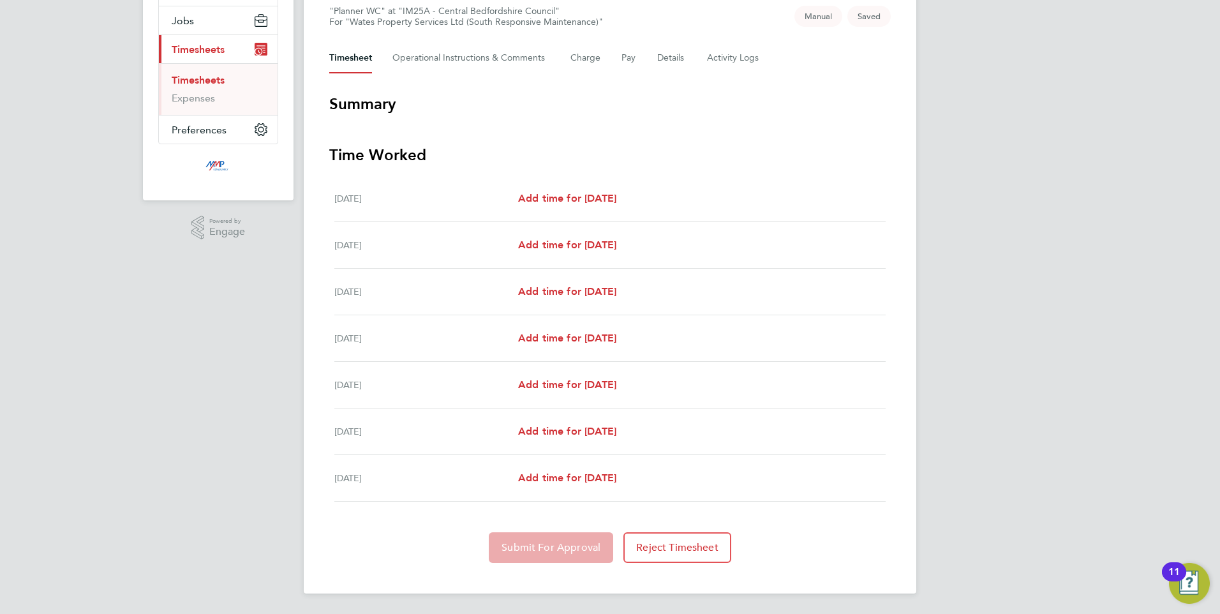
drag, startPoint x: 762, startPoint y: 503, endPoint x: 555, endPoint y: 262, distance: 318.0
click at [555, 262] on section "Time Worked Sat 02 Aug Add time for Sat 02 Aug Add time for Sat 02 Aug Sun 03 A…" at bounding box center [609, 354] width 561 height 418
drag, startPoint x: 555, startPoint y: 262, endPoint x: 966, endPoint y: 416, distance: 438.9
click at [973, 412] on div "EQ Eva Quinn Notifications 1 Applications: Network Businesses Sites Workers Con…" at bounding box center [610, 234] width 1220 height 759
drag, startPoint x: 768, startPoint y: 442, endPoint x: 561, endPoint y: 212, distance: 309.4
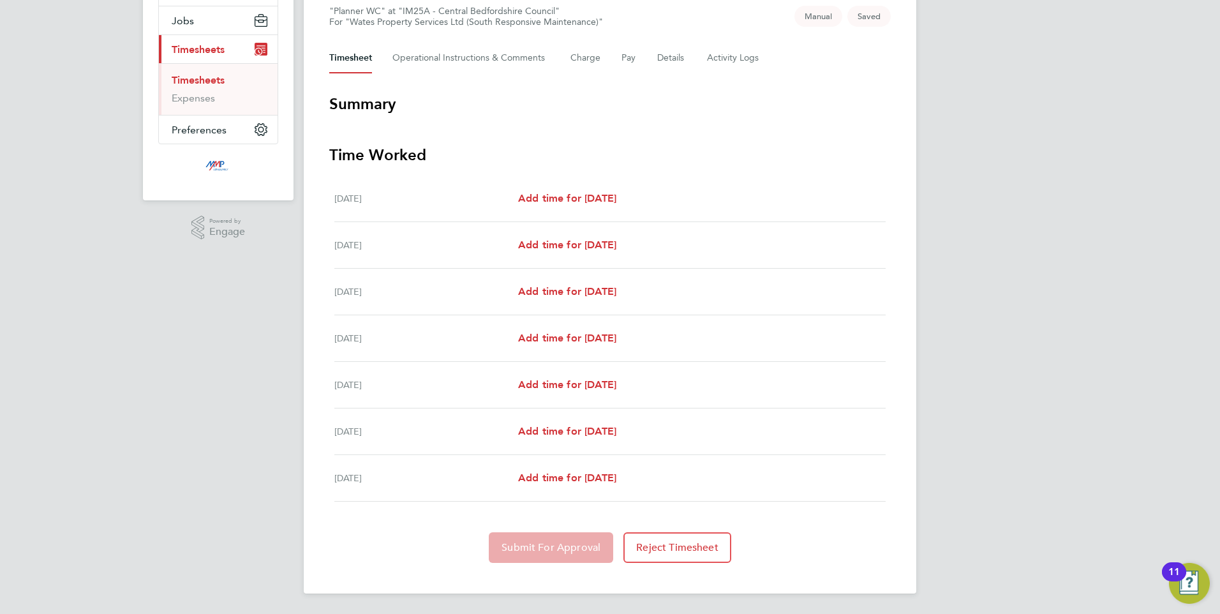
click at [561, 212] on ul "Sat 02 Aug Add time for Sat 02 Aug Add time for Sat 02 Aug Sun 03 Aug Add time …" at bounding box center [609, 338] width 561 height 326
drag, startPoint x: 561, startPoint y: 212, endPoint x: 785, endPoint y: 472, distance: 342.9
click at [826, 399] on div "Wed 06 Aug Add time for Wed 06 Aug Add time for Wed 06 Aug" at bounding box center [609, 385] width 551 height 47
drag, startPoint x: 773, startPoint y: 463, endPoint x: 443, endPoint y: 199, distance: 422.5
click at [443, 199] on ul "Sat 02 Aug Add time for Sat 02 Aug Add time for Sat 02 Aug Sun 03 Aug Add time …" at bounding box center [609, 338] width 561 height 326
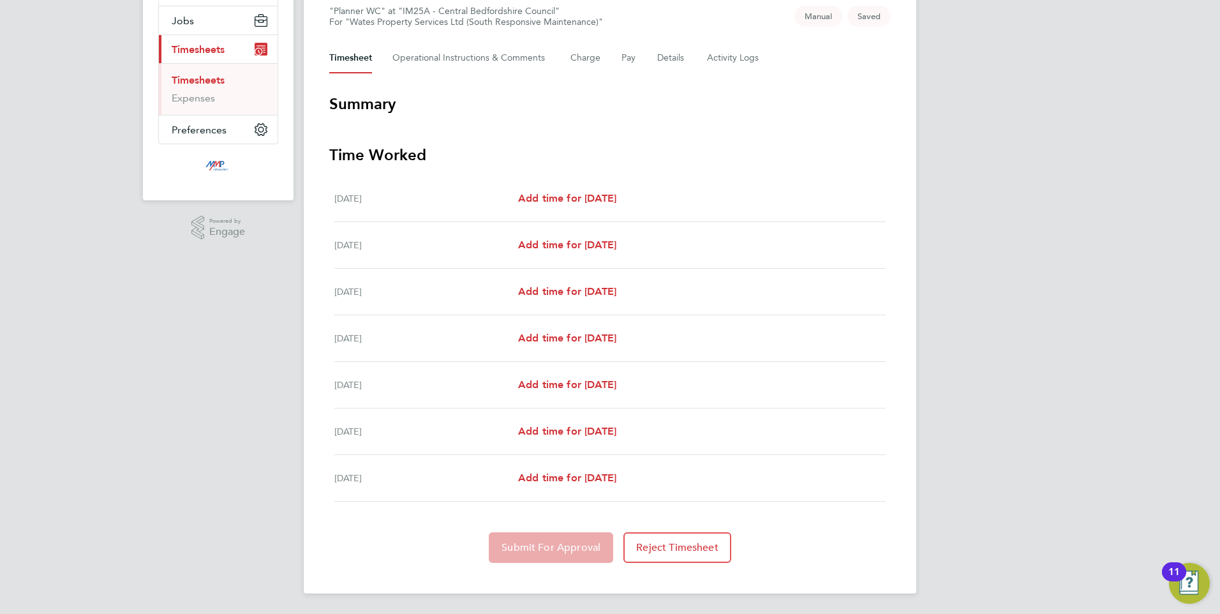
drag, startPoint x: 443, startPoint y: 199, endPoint x: 844, endPoint y: 493, distance: 496.6
click at [844, 493] on div "Fri 08 Aug Add time for Fri 08 Aug Add time for Fri 08 Aug" at bounding box center [609, 478] width 551 height 47
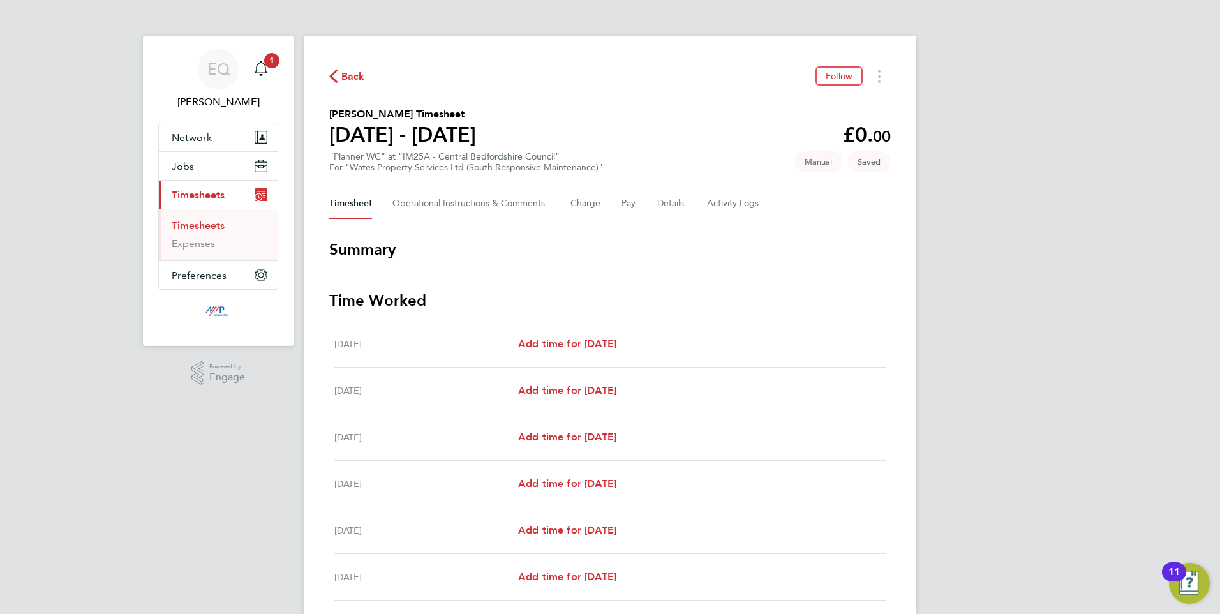
click at [723, 219] on div "Back Follow Sikandar Mahmood's Timesheet 02 - 08 Aug 2025 £0. 00 "Planner WC" a…" at bounding box center [610, 387] width 612 height 703
click at [718, 207] on Logs-tab "Activity Logs" at bounding box center [734, 203] width 54 height 31
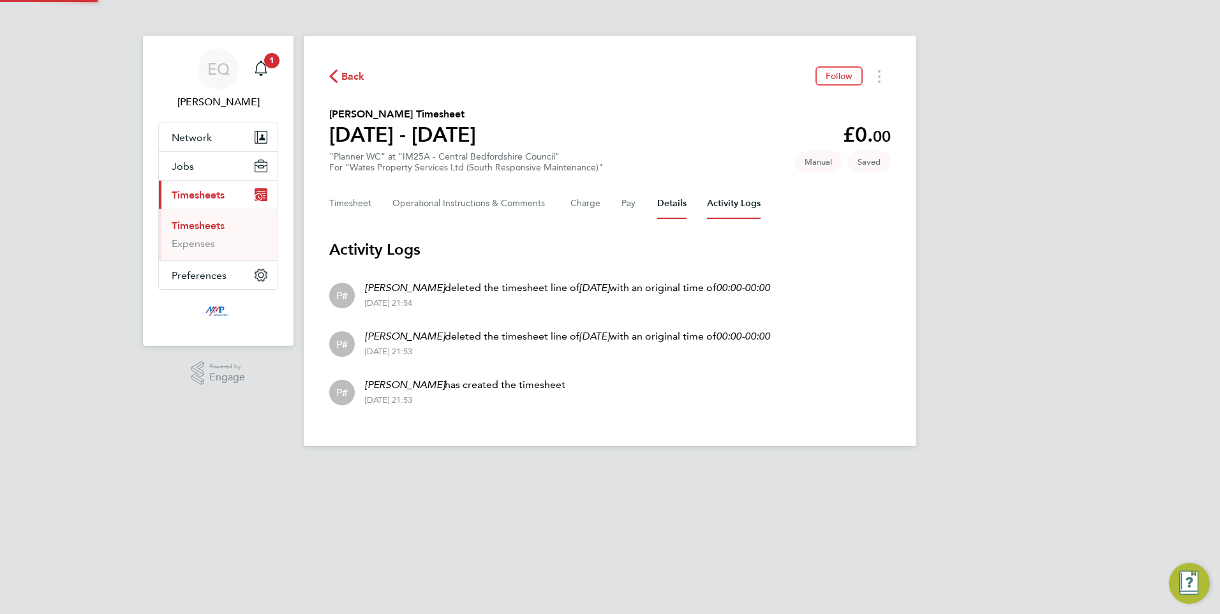
click at [662, 200] on button "Details" at bounding box center [671, 203] width 29 height 31
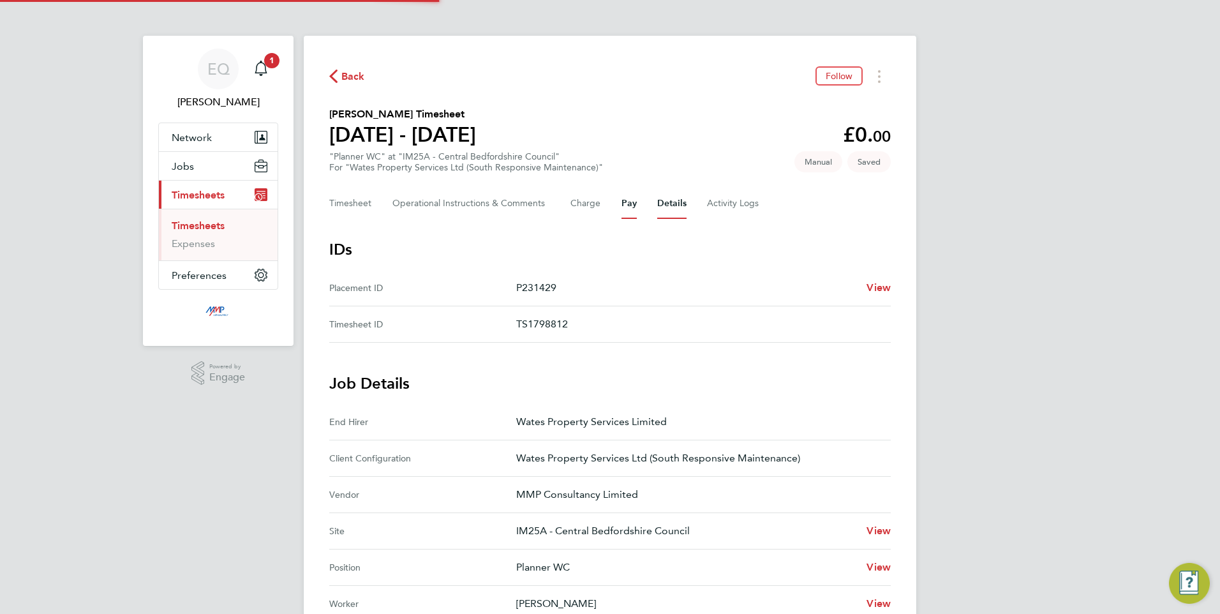
click at [628, 201] on button "Pay" at bounding box center [628, 203] width 15 height 31
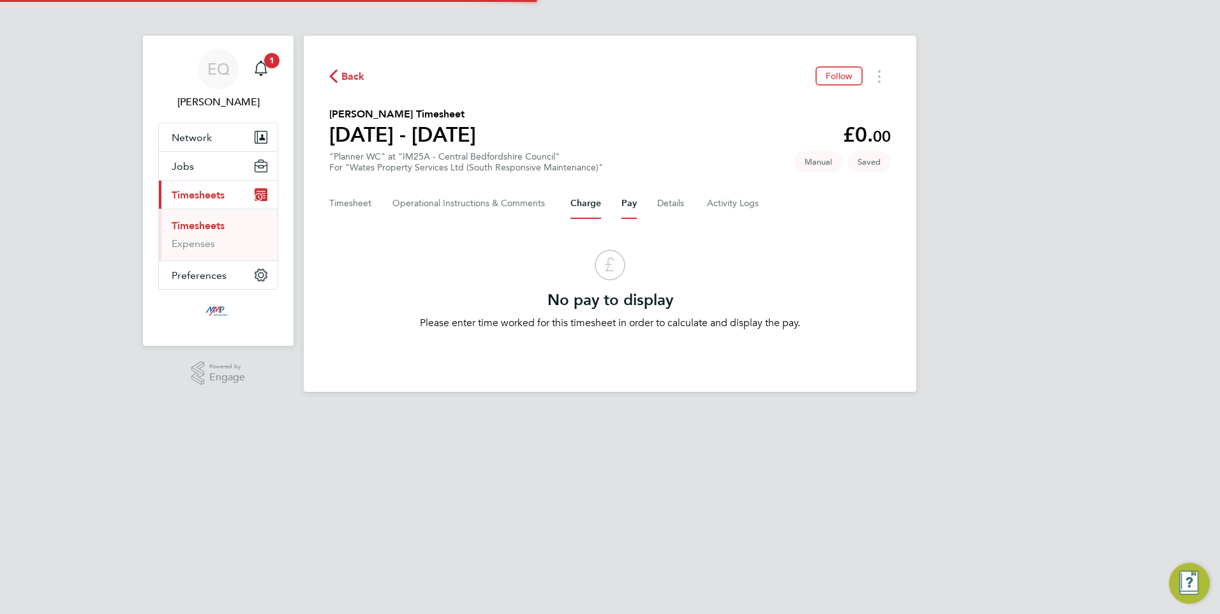
click at [574, 204] on button "Charge" at bounding box center [585, 203] width 31 height 31
click at [496, 211] on Comments-tab "Operational Instructions & Comments" at bounding box center [471, 203] width 158 height 31
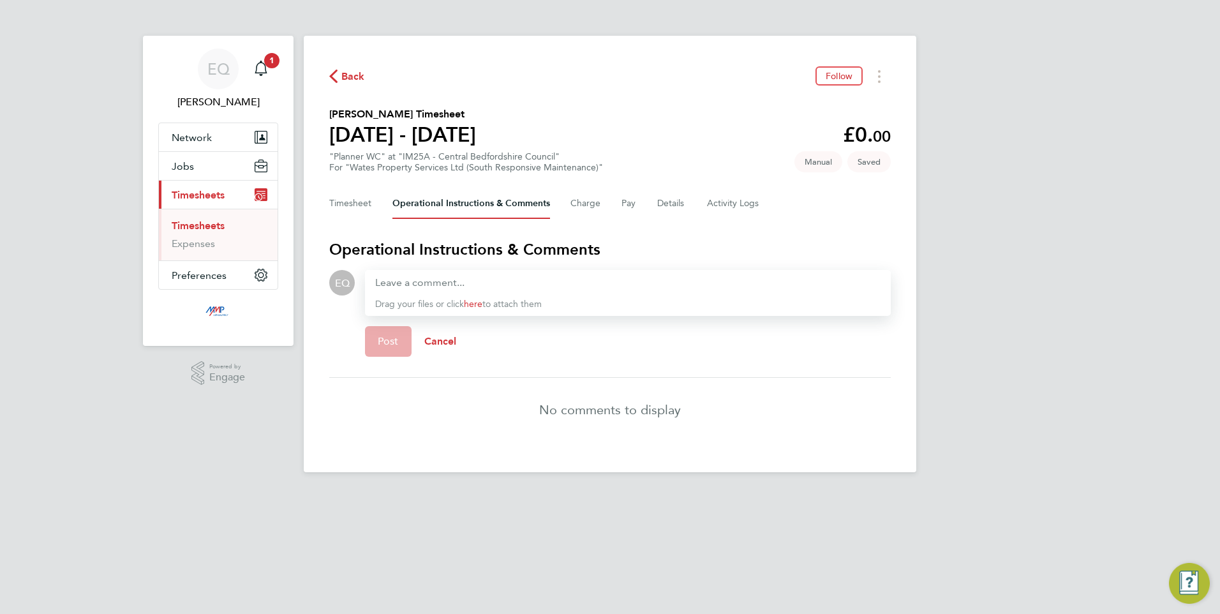
click at [345, 219] on div "Back Follow Sikandar Mahmood's Timesheet 02 - 08 Aug 2025 £0. 00 "Planner WC" a…" at bounding box center [610, 254] width 612 height 436
click at [345, 198] on button "Timesheet" at bounding box center [350, 203] width 43 height 31
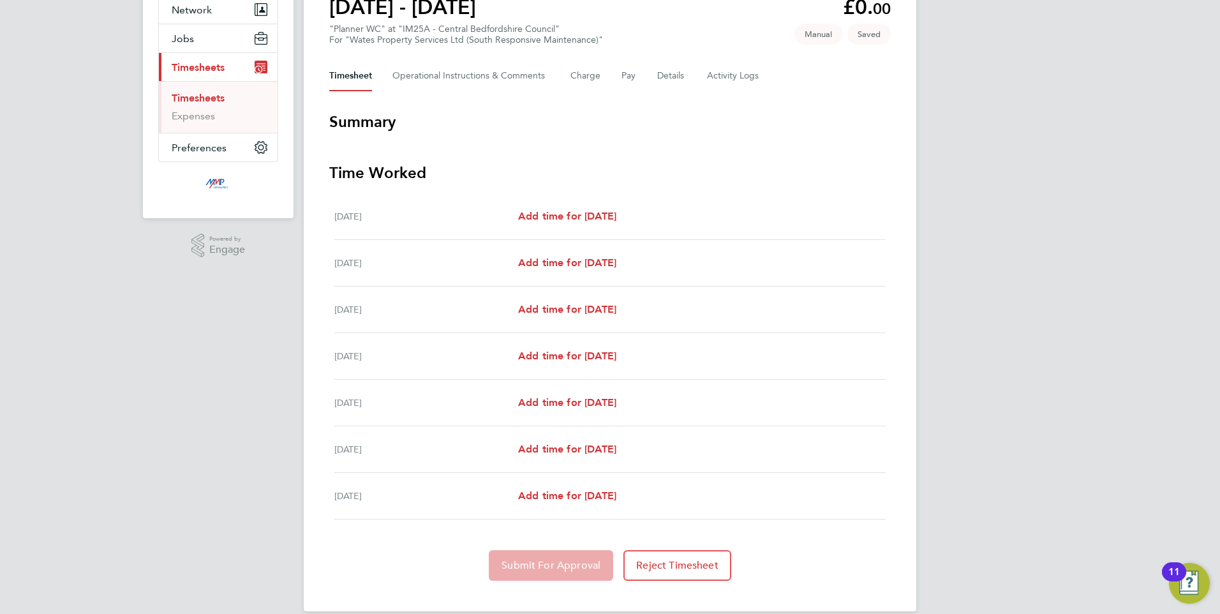
drag, startPoint x: 674, startPoint y: 501, endPoint x: 436, endPoint y: 102, distance: 464.9
click at [436, 102] on div "Back Follow Sikandar Mahmood's Timesheet 02 - 08 Aug 2025 £0. 00 "Planner WC" a…" at bounding box center [610, 259] width 612 height 703
drag, startPoint x: 436, startPoint y: 102, endPoint x: 740, endPoint y: 417, distance: 438.1
click at [740, 417] on div "Wed 06 Aug Add time for Wed 06 Aug Add time for Wed 06 Aug" at bounding box center [609, 403] width 551 height 47
drag, startPoint x: 709, startPoint y: 529, endPoint x: 431, endPoint y: 96, distance: 514.8
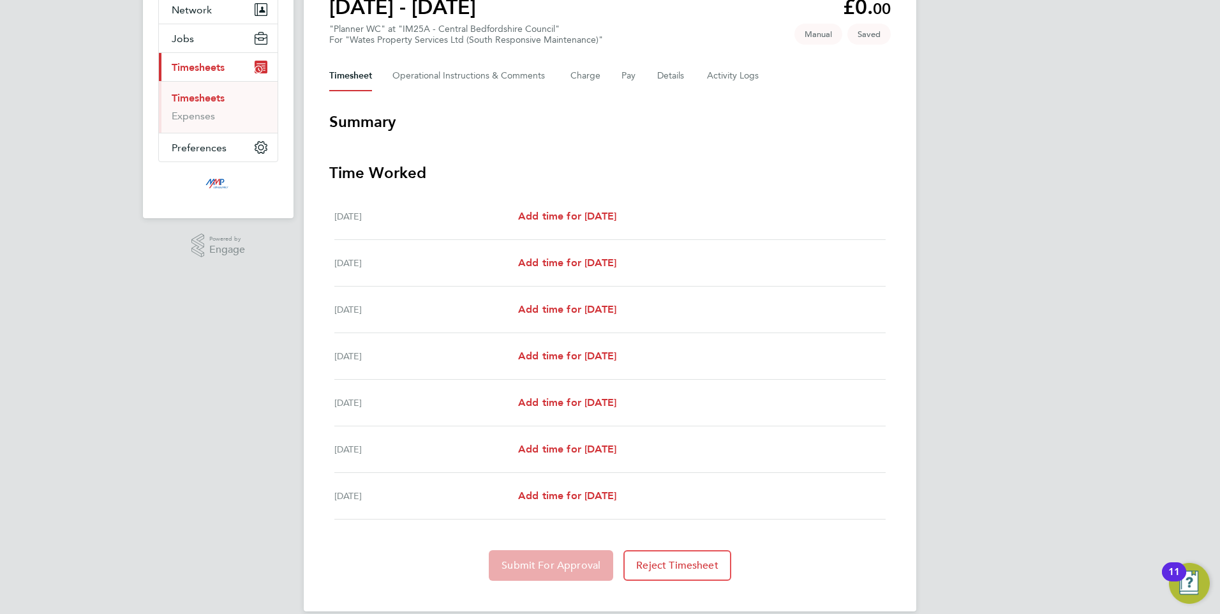
click at [431, 96] on div "Back Follow Sikandar Mahmood's Timesheet 02 - 08 Aug 2025 £0. 00 "Planner WC" a…" at bounding box center [610, 259] width 612 height 703
drag, startPoint x: 431, startPoint y: 96, endPoint x: 811, endPoint y: 466, distance: 531.4
click at [811, 466] on div "Thu 07 Aug Add time for Thu 07 Aug Add time for Thu 07 Aug" at bounding box center [609, 449] width 551 height 47
drag, startPoint x: 788, startPoint y: 514, endPoint x: 438, endPoint y: 114, distance: 531.7
click at [438, 114] on section "Summary Time Worked Sat 02 Aug Add time for Sat 02 Aug Add time for Sat 02 Aug …" at bounding box center [609, 346] width 561 height 469
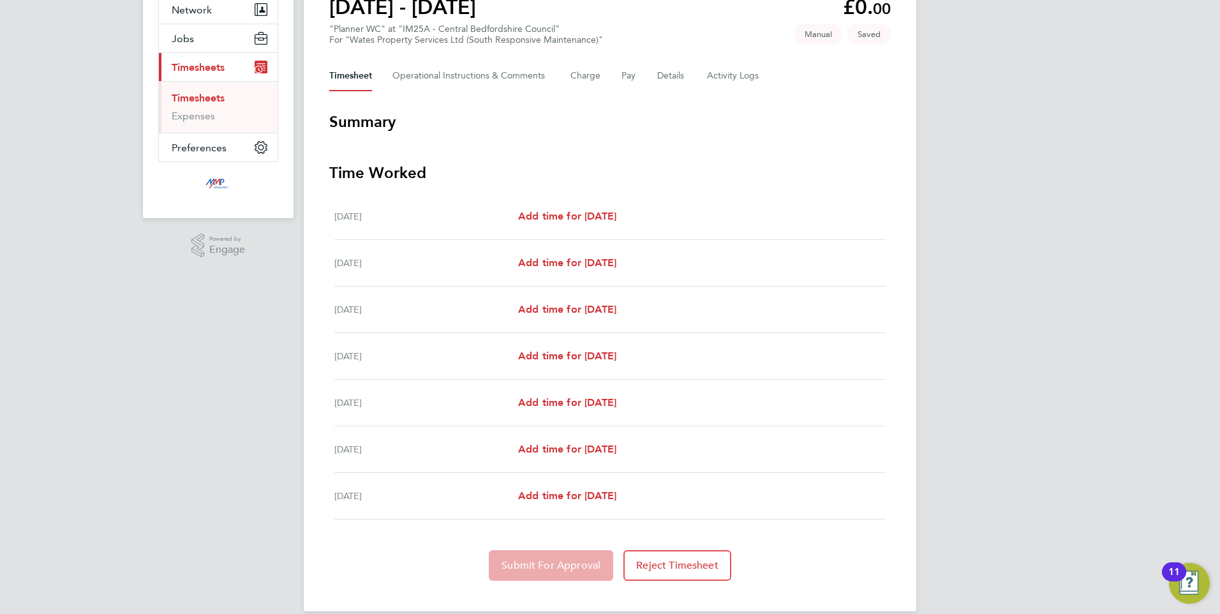
drag, startPoint x: 438, startPoint y: 114, endPoint x: 785, endPoint y: 392, distance: 444.4
click at [785, 392] on div "Wed 06 Aug Add time for Wed 06 Aug Add time for Wed 06 Aug" at bounding box center [609, 403] width 551 height 47
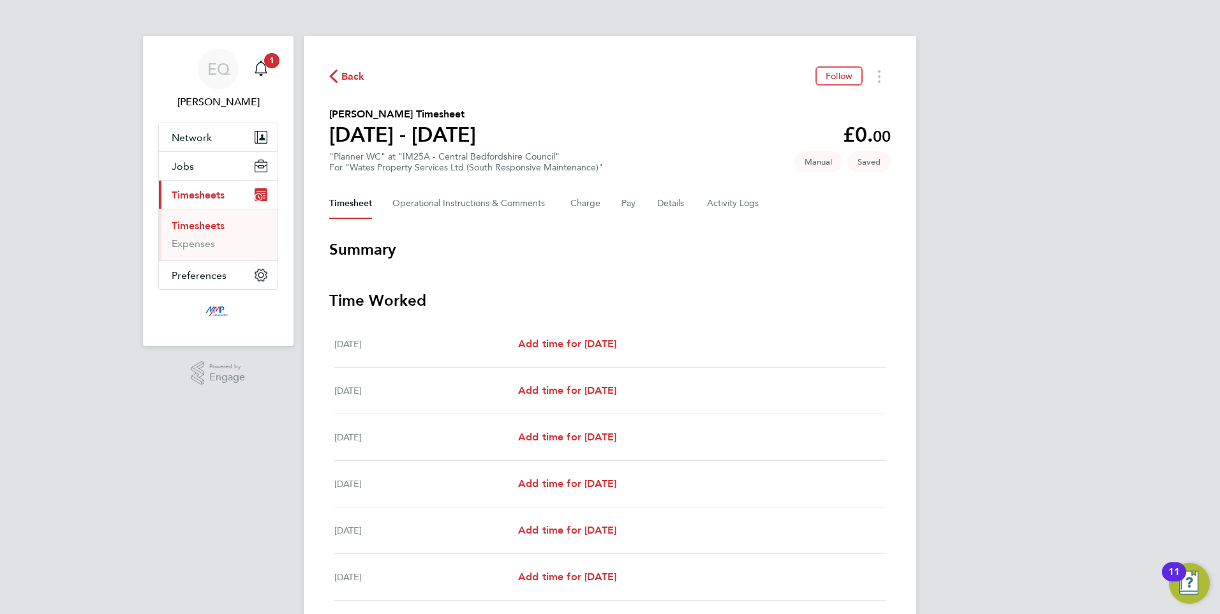
click at [332, 78] on icon "button" at bounding box center [333, 76] width 8 height 13
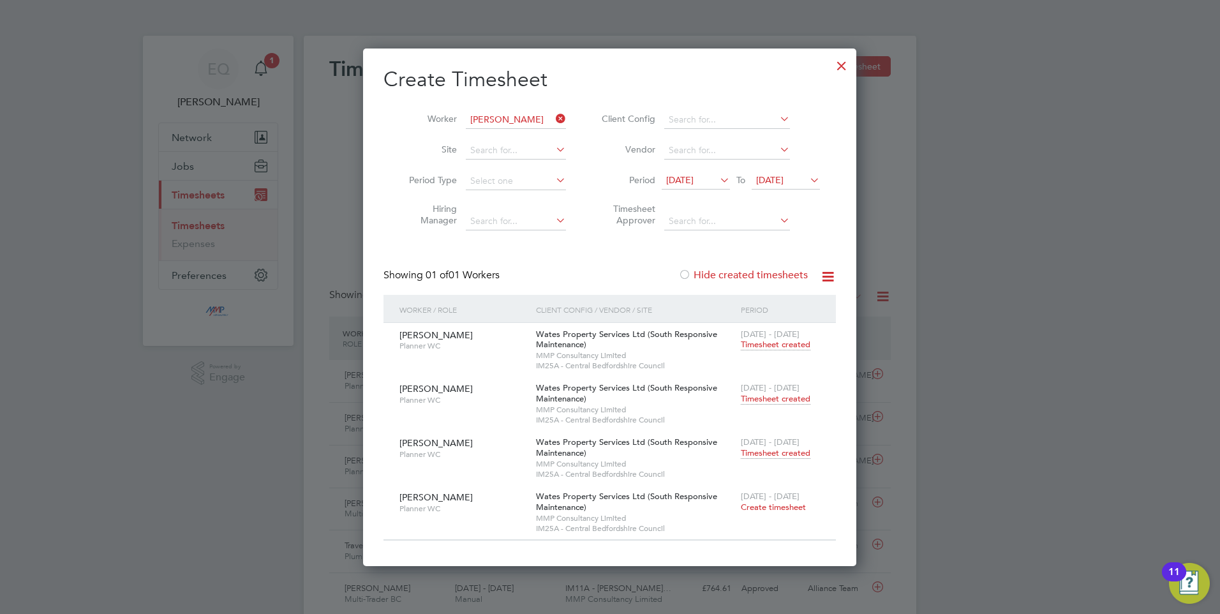
click at [274, 459] on div at bounding box center [610, 307] width 1220 height 614
